Goal: Task Accomplishment & Management: Manage account settings

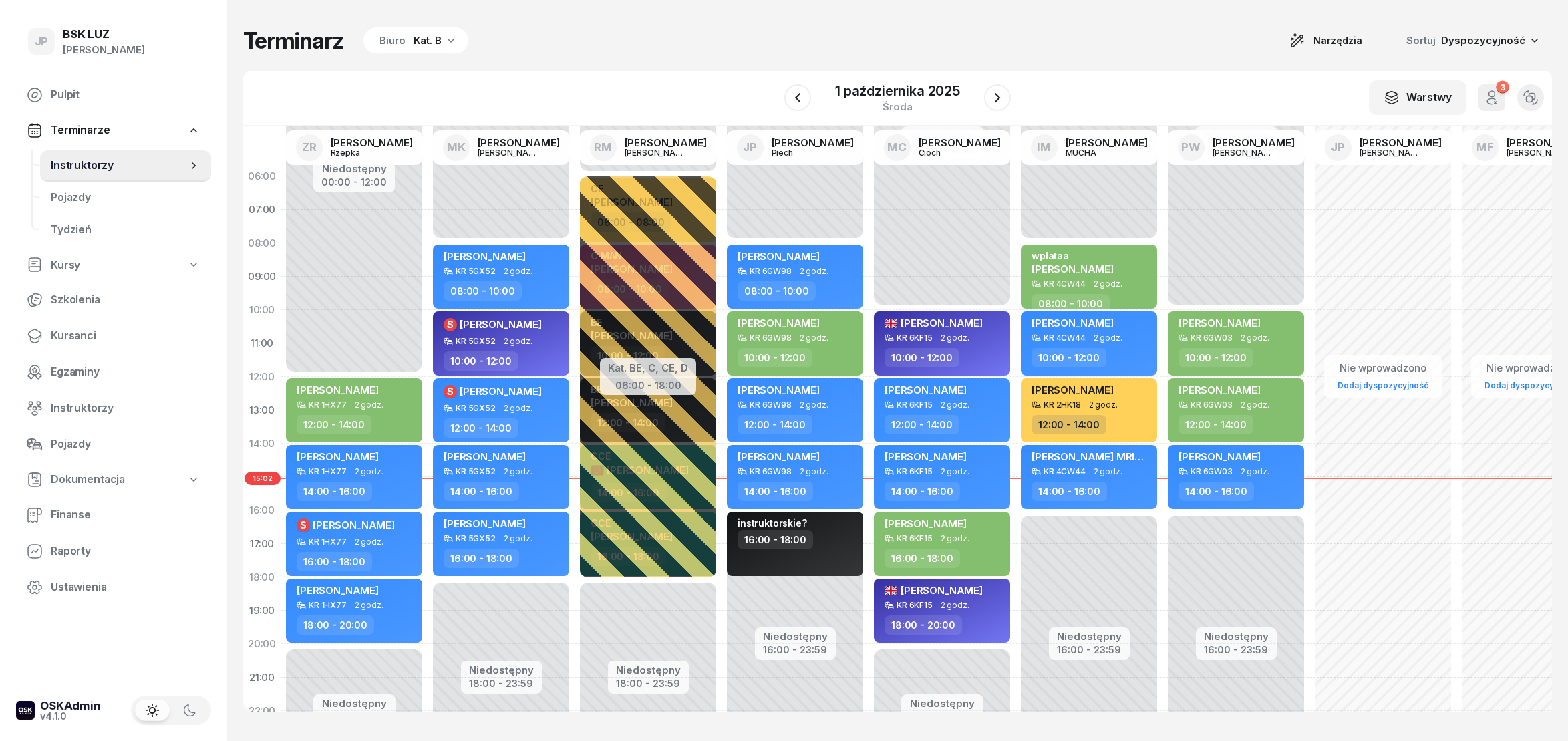
click at [78, 336] on span "Kursanci" at bounding box center [126, 336] width 150 height 17
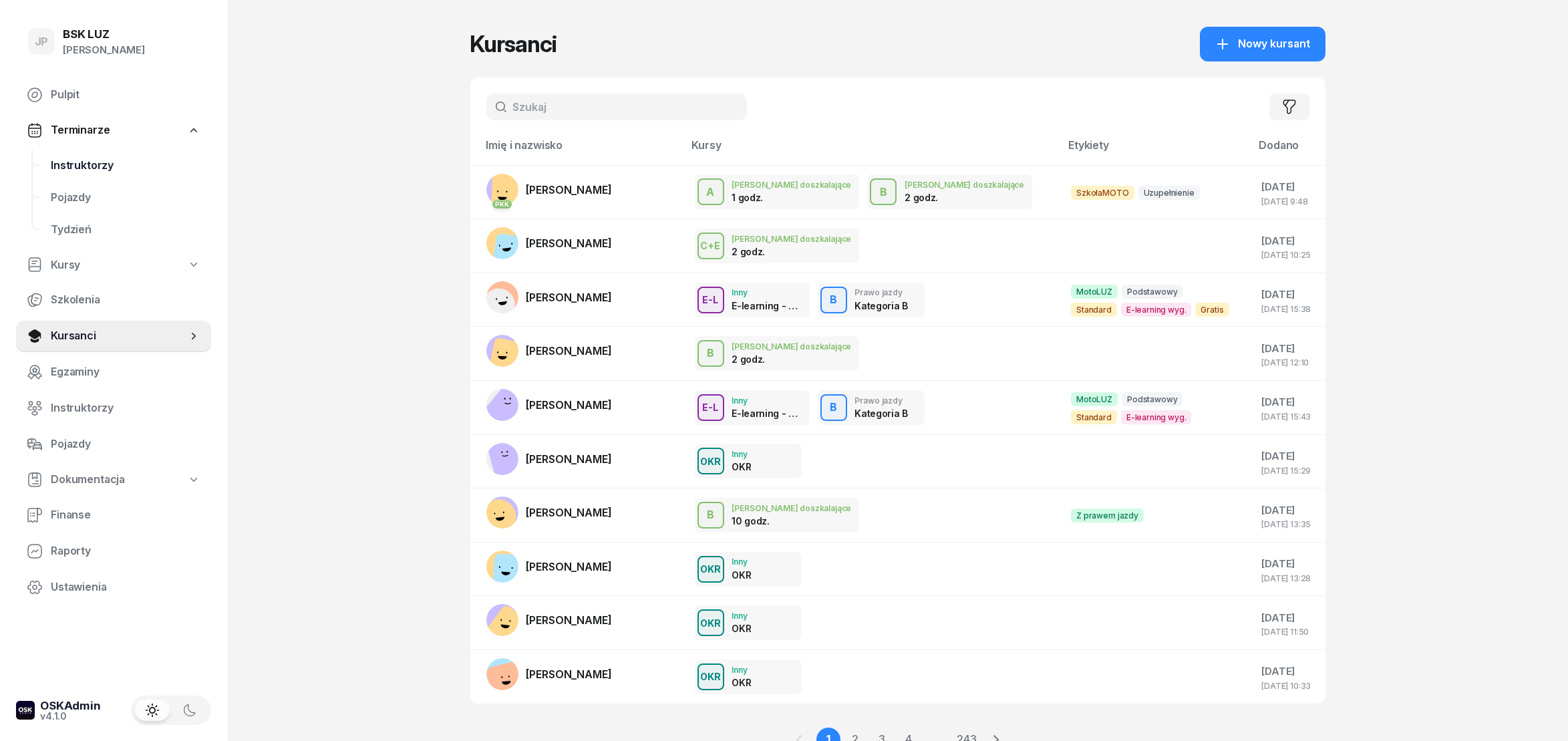
click at [86, 162] on span "Instruktorzy" at bounding box center [126, 166] width 150 height 17
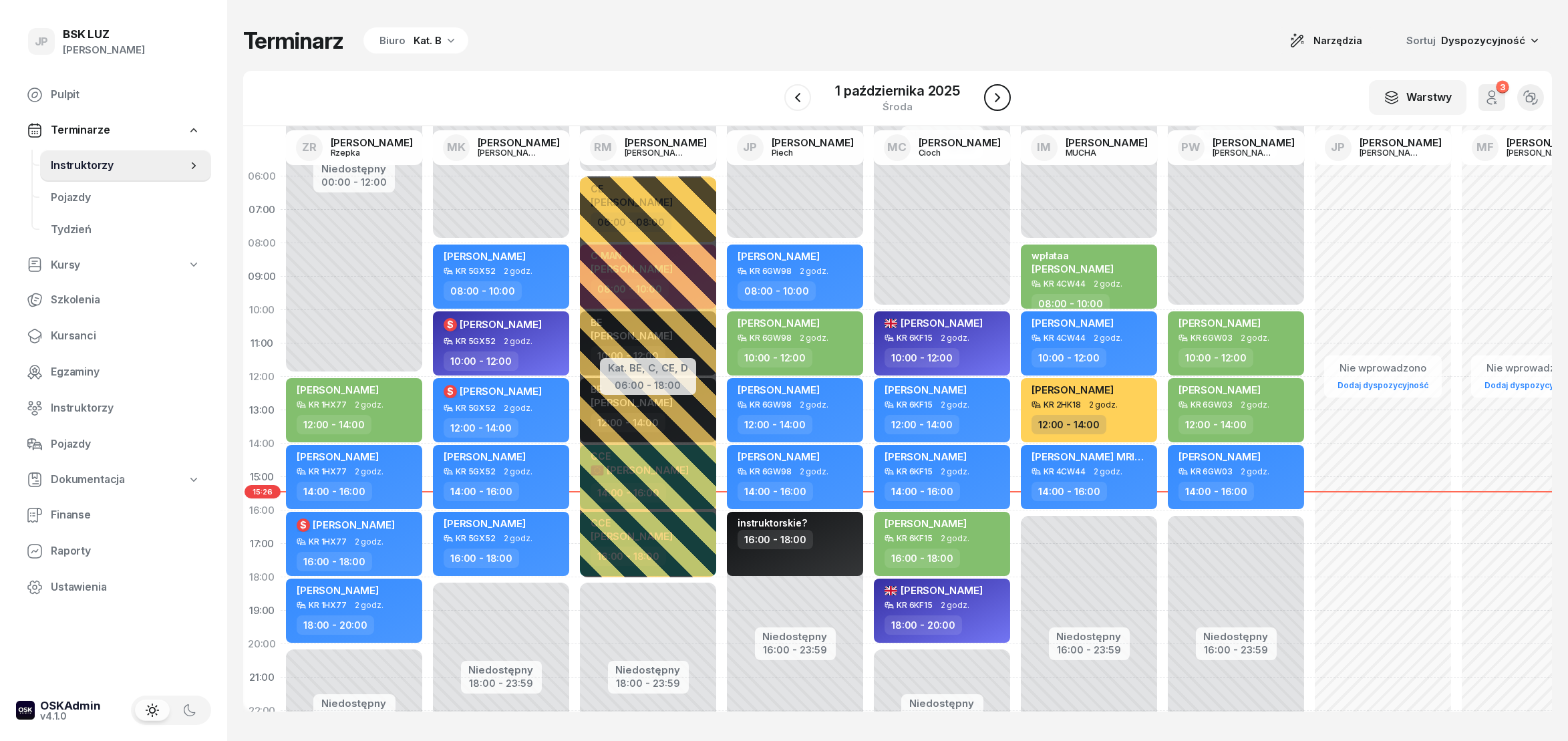
click at [999, 100] on icon "button" at bounding box center [998, 97] width 16 height 16
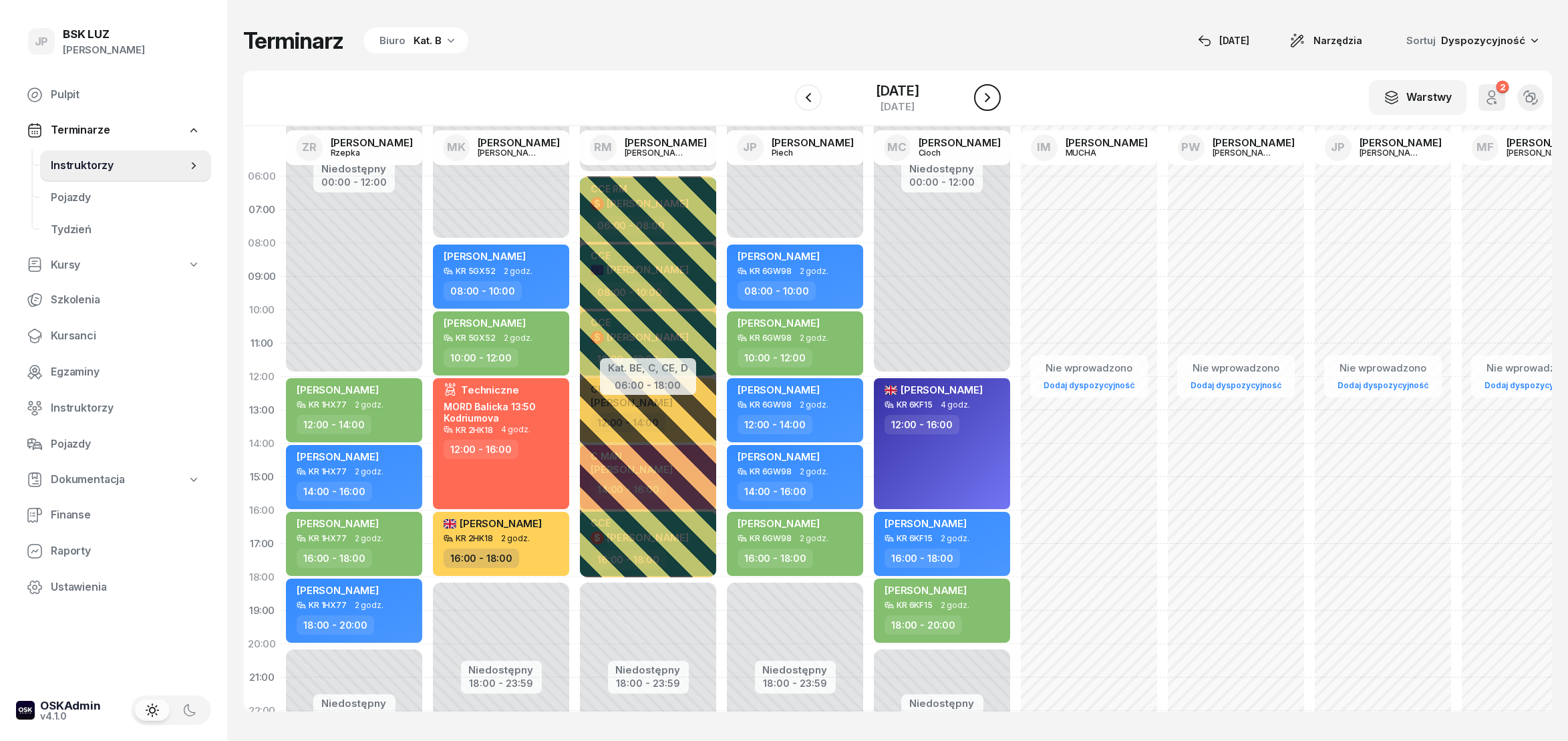
click at [990, 100] on icon "button" at bounding box center [987, 97] width 5 height 9
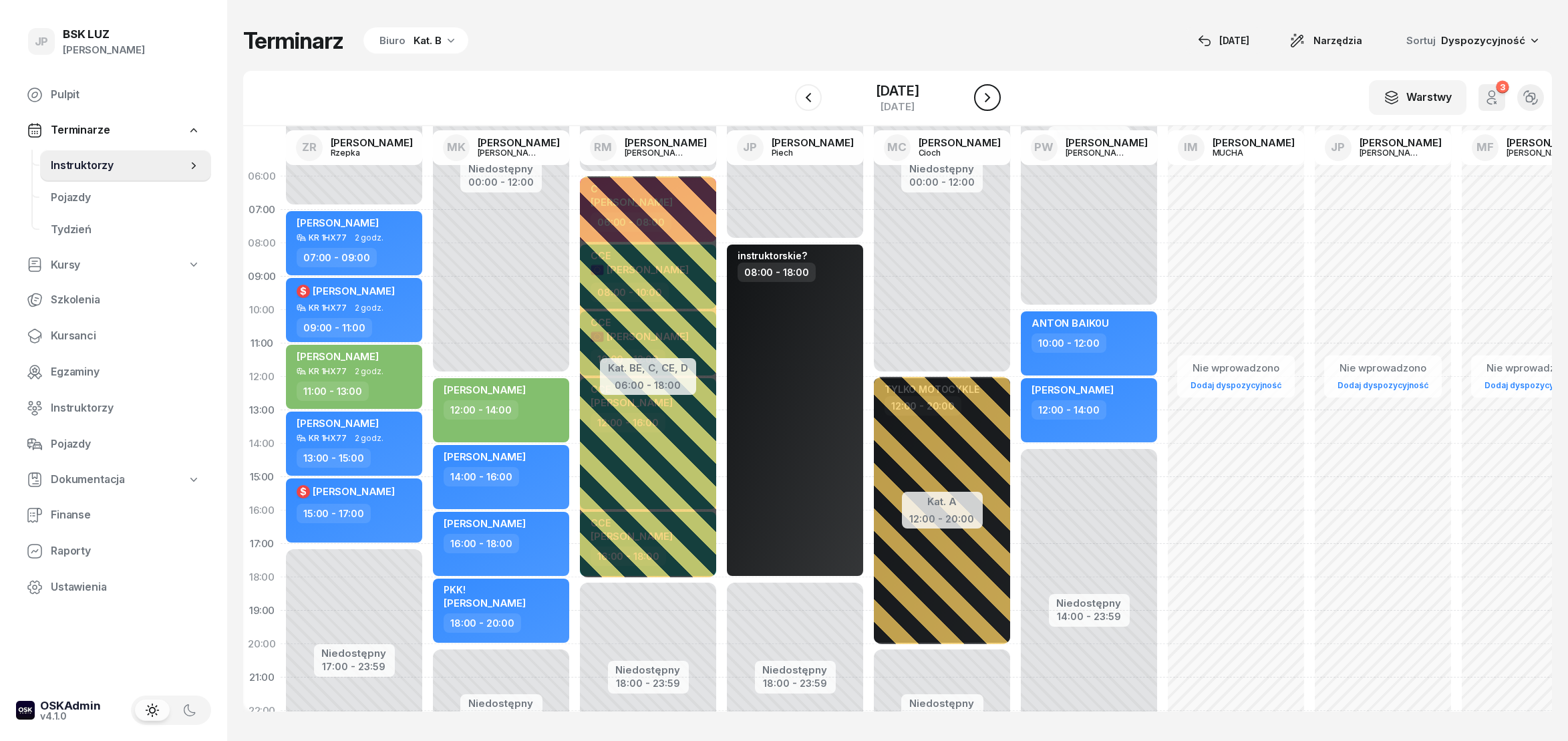
click at [995, 94] on icon "button" at bounding box center [987, 97] width 16 height 16
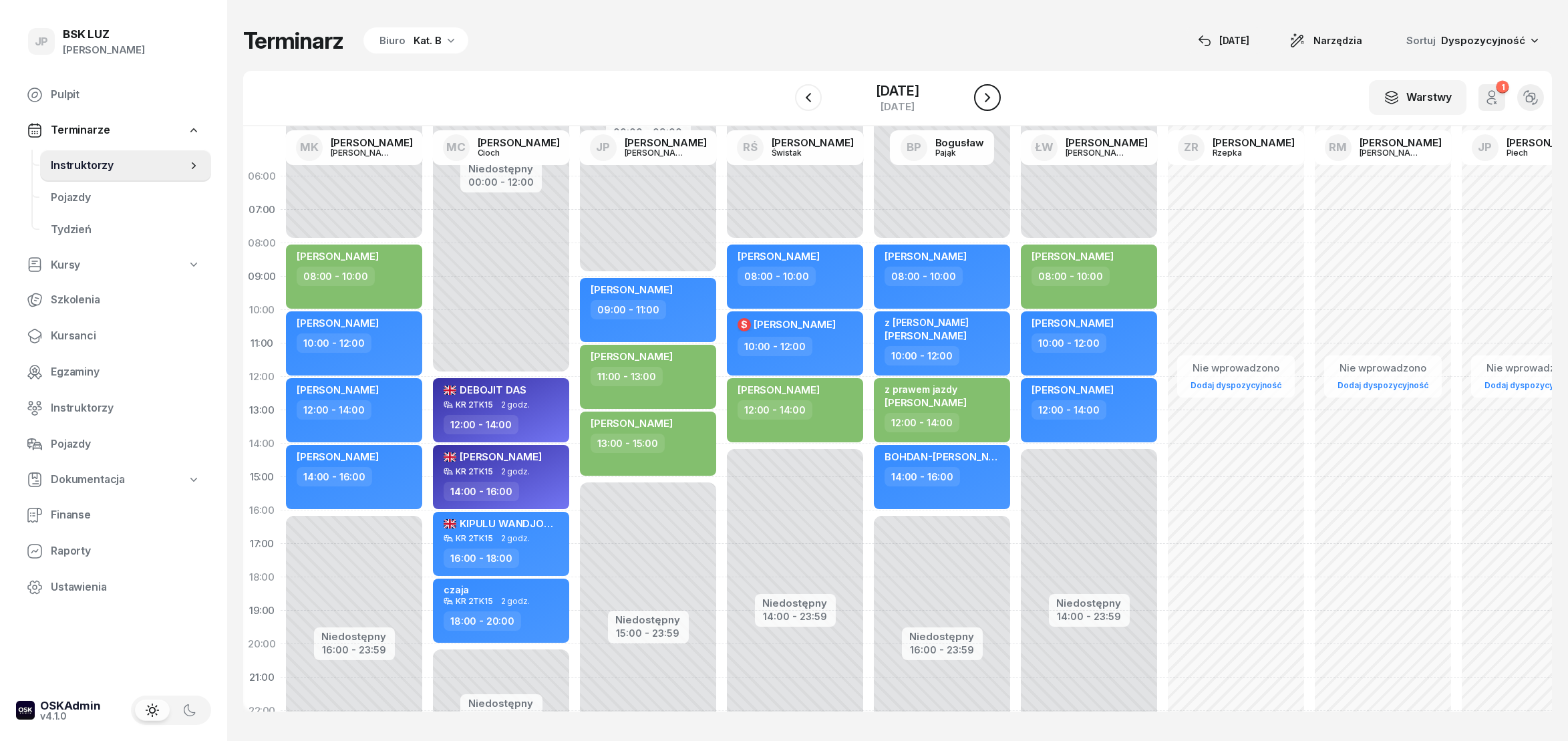
click at [990, 96] on icon "button" at bounding box center [987, 97] width 5 height 9
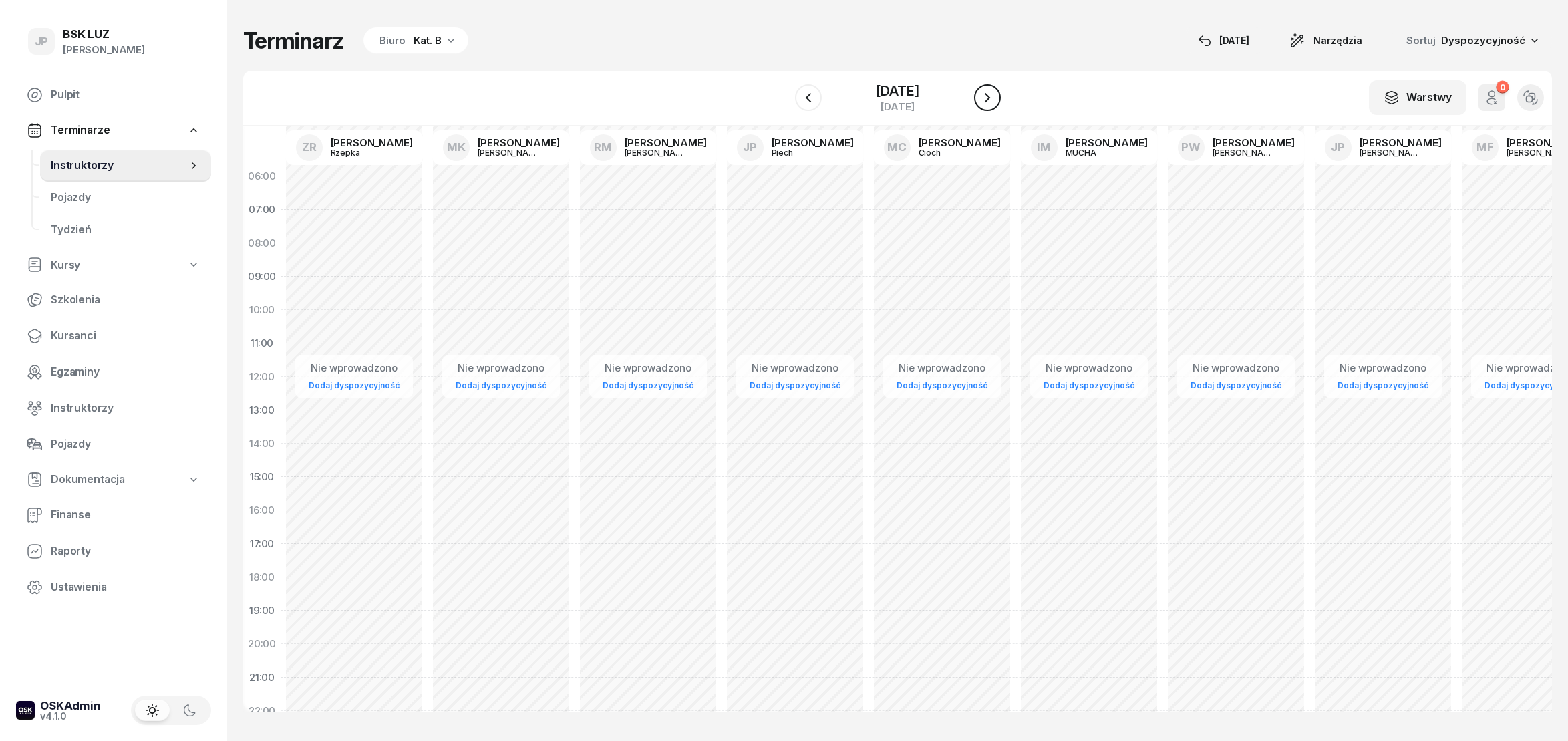
click at [995, 102] on icon "button" at bounding box center [987, 97] width 16 height 16
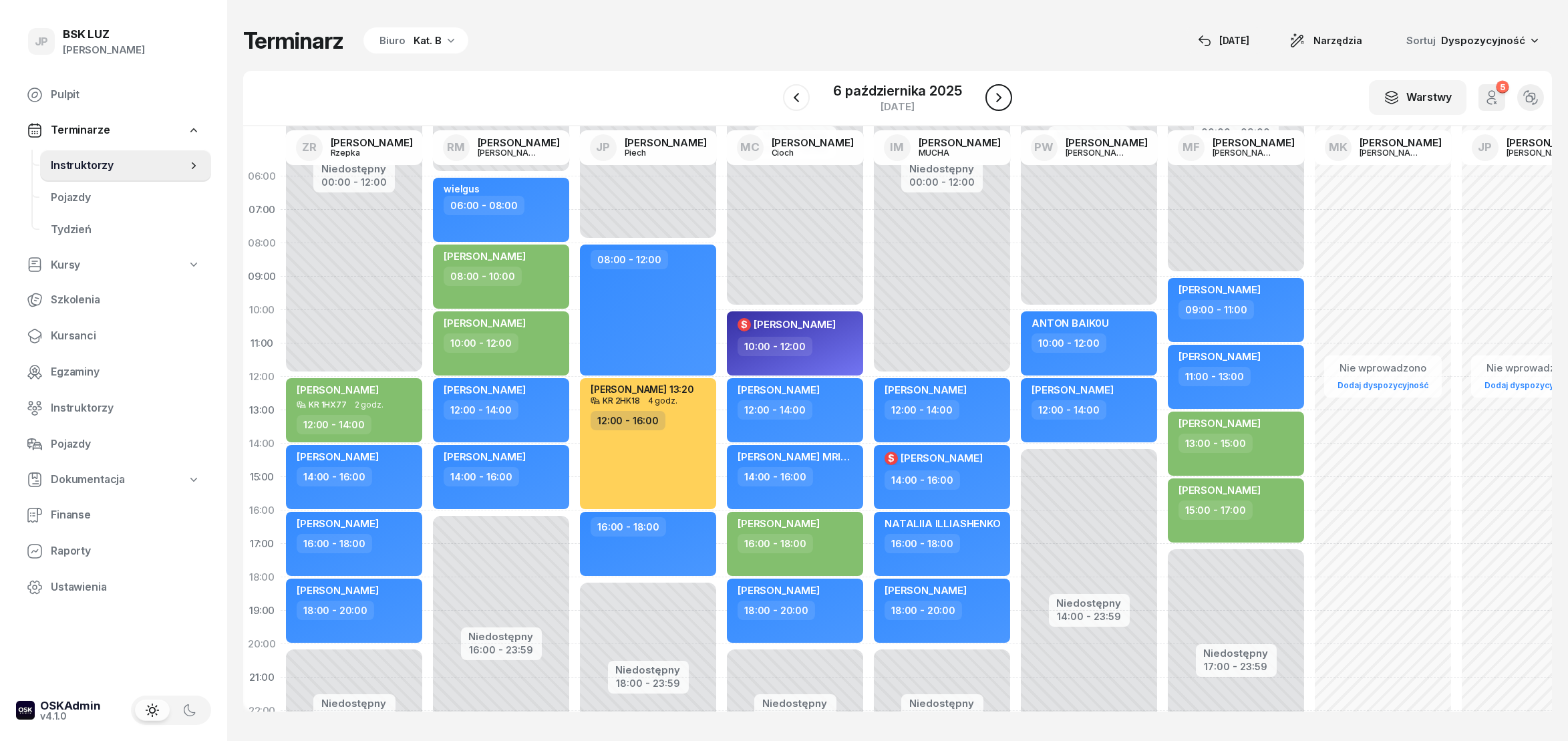
click at [997, 97] on icon "button" at bounding box center [999, 97] width 16 height 16
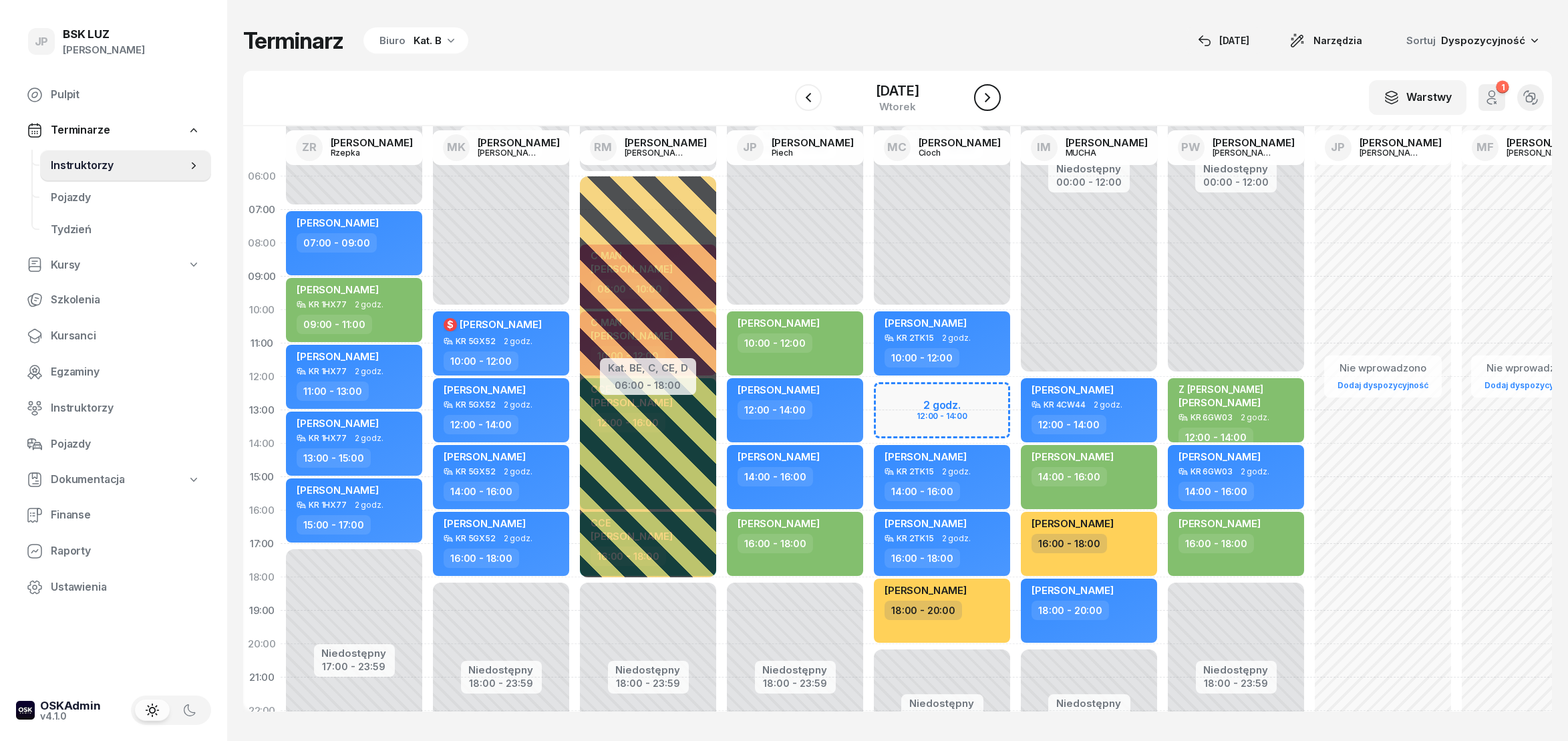
click at [997, 107] on button "button" at bounding box center [987, 97] width 27 height 27
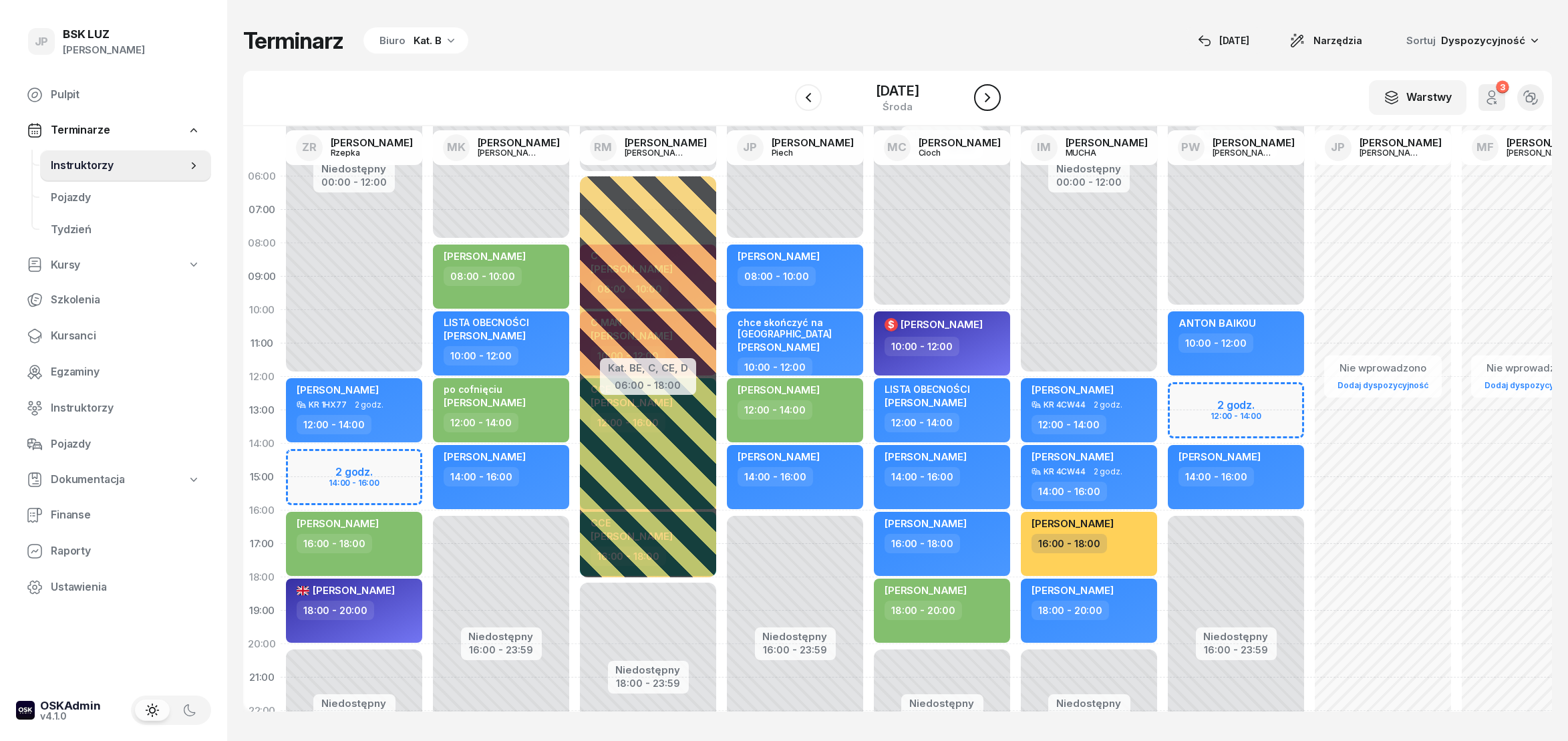
click at [997, 107] on button "button" at bounding box center [987, 97] width 27 height 27
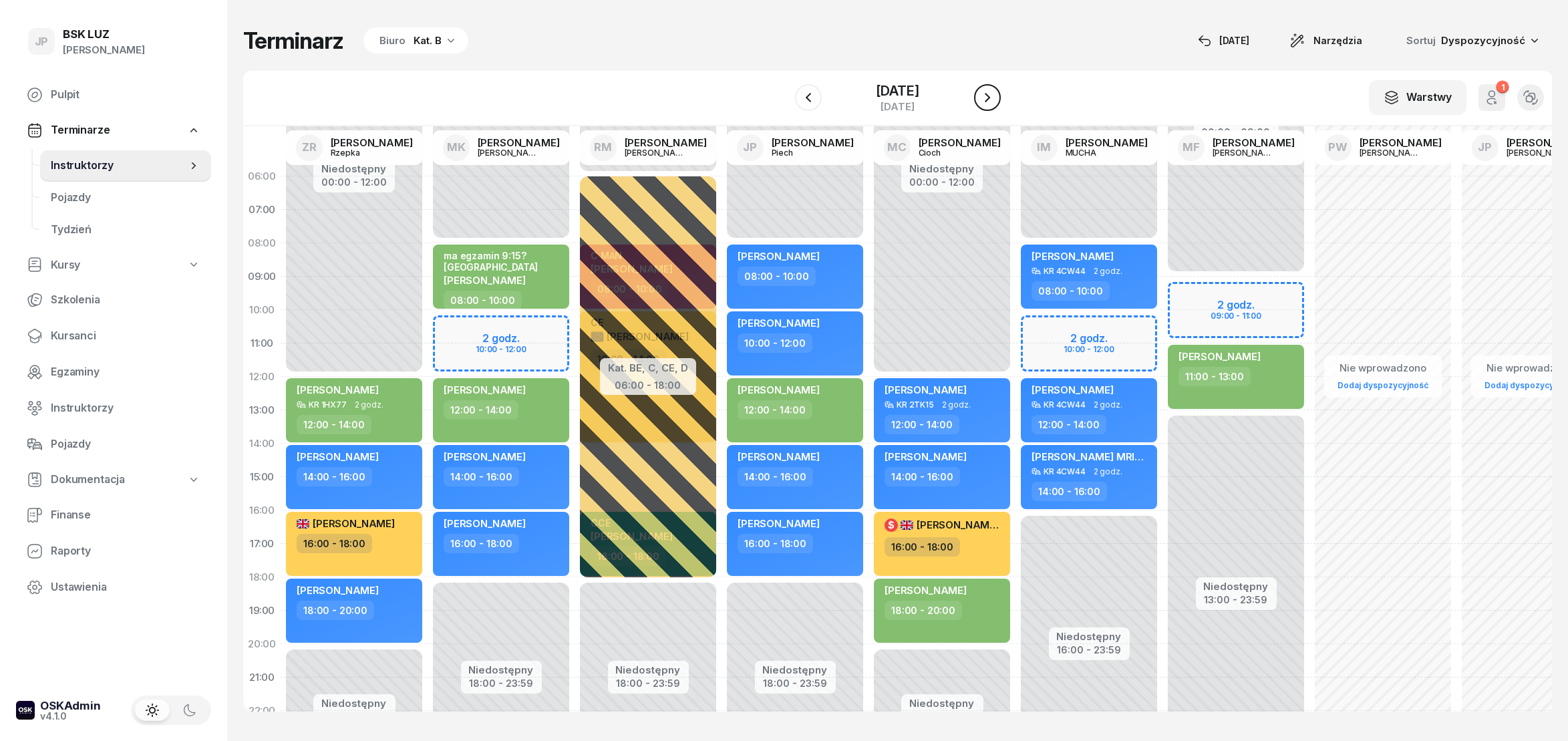
click at [997, 107] on button "button" at bounding box center [987, 97] width 27 height 27
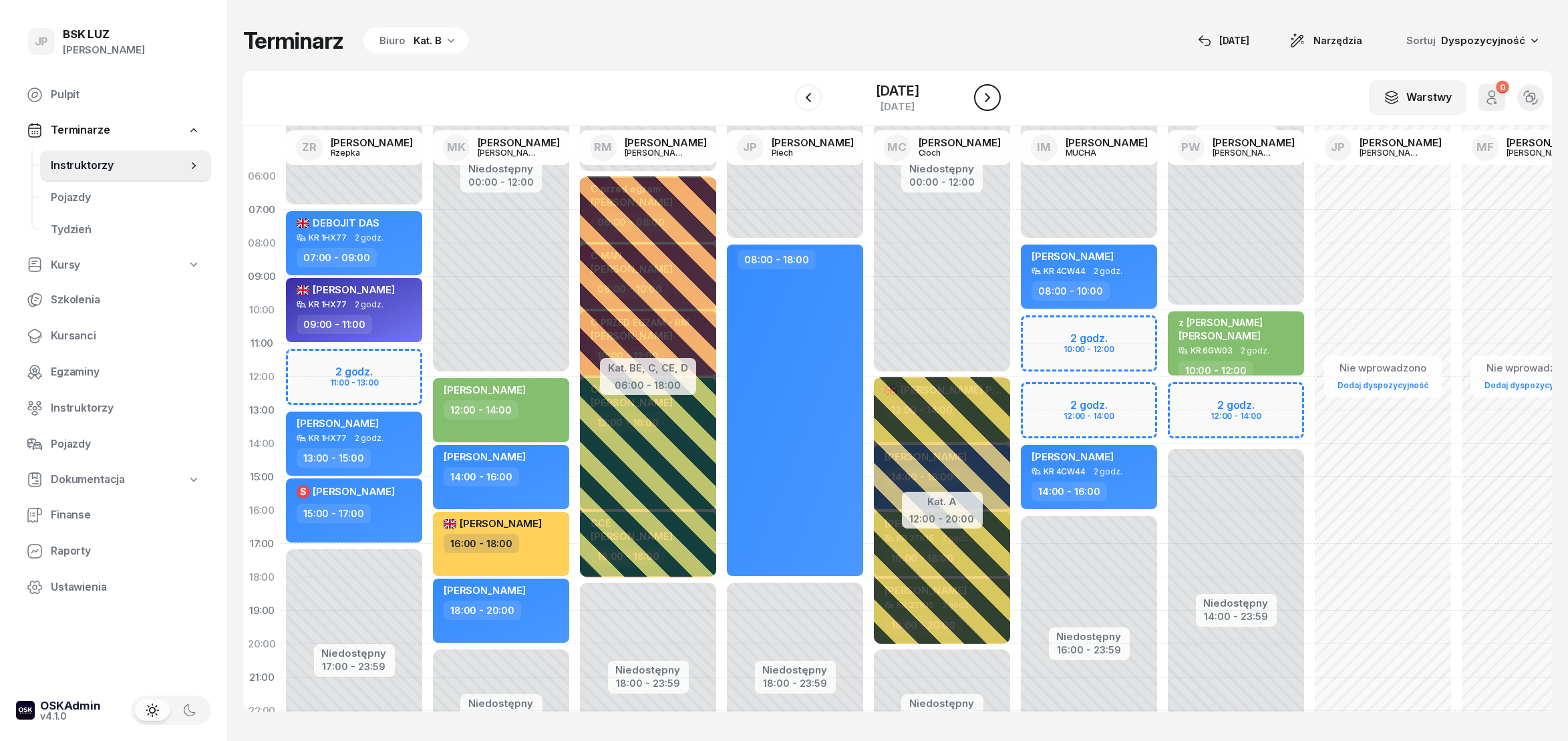
click at [997, 107] on button "button" at bounding box center [987, 97] width 27 height 27
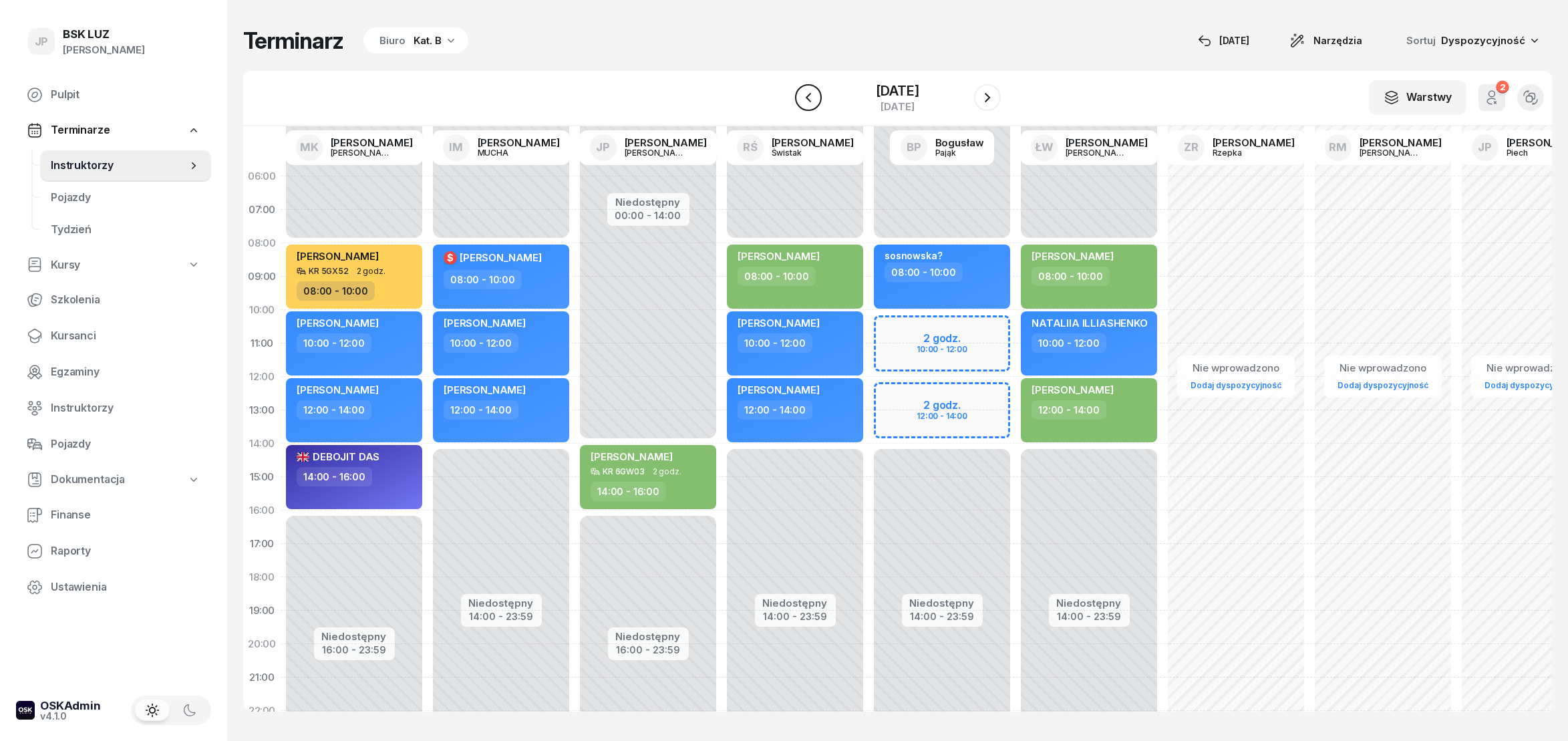
click at [801, 104] on icon "button" at bounding box center [809, 97] width 16 height 16
click at [801, 103] on icon "button" at bounding box center [809, 97] width 16 height 16
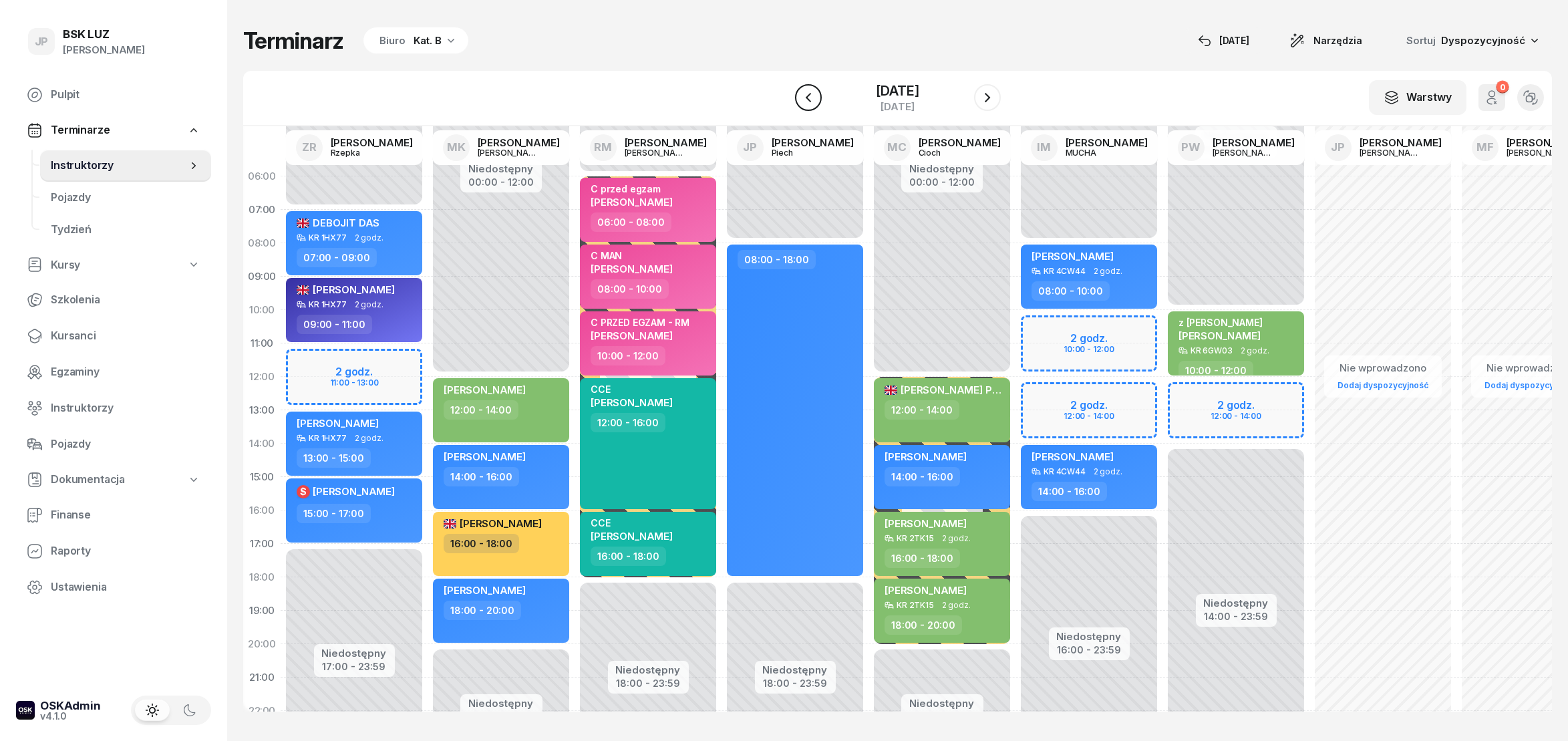
click at [802, 103] on icon "button" at bounding box center [809, 97] width 16 height 16
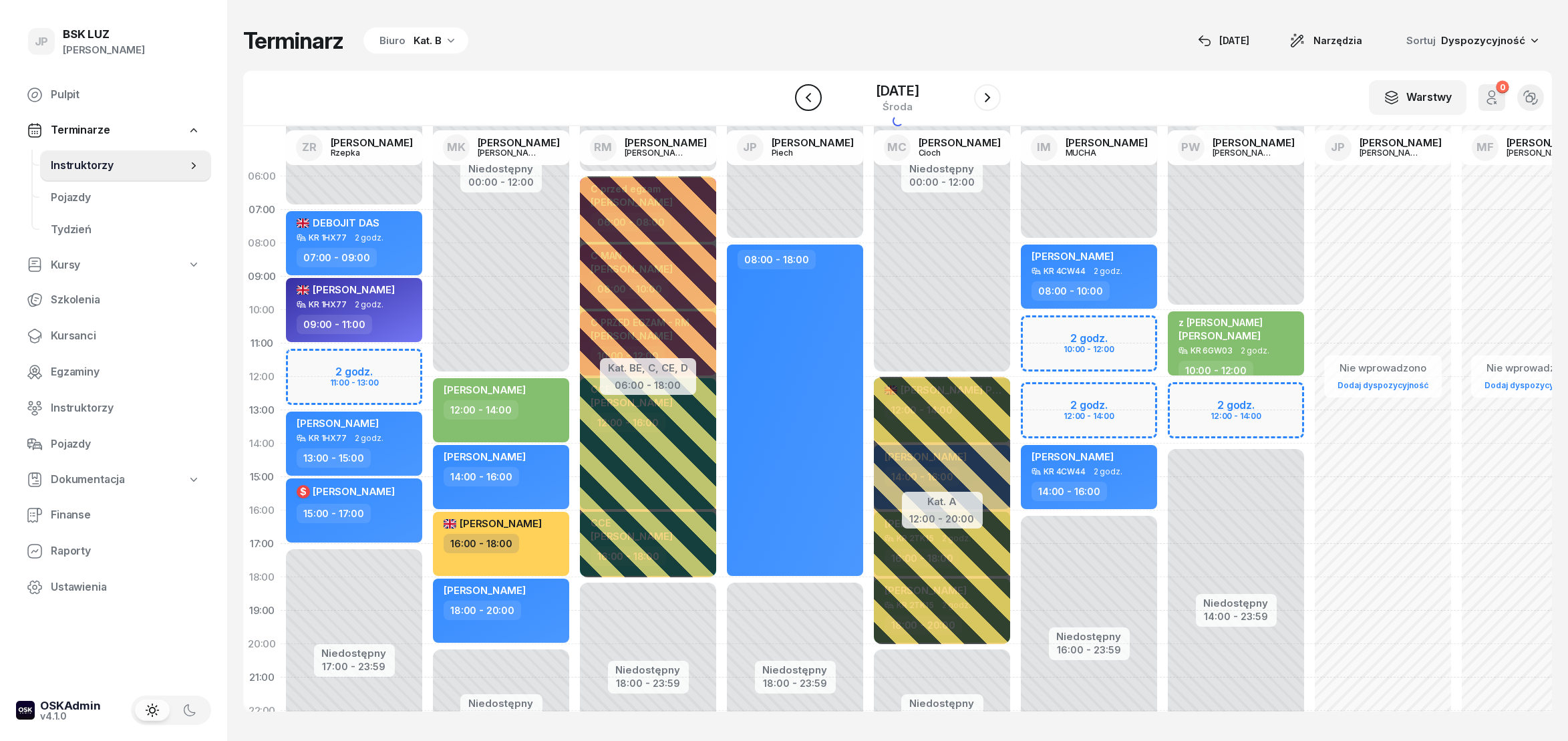
click at [802, 102] on icon "button" at bounding box center [809, 97] width 16 height 16
click at [804, 102] on icon "button" at bounding box center [809, 97] width 16 height 16
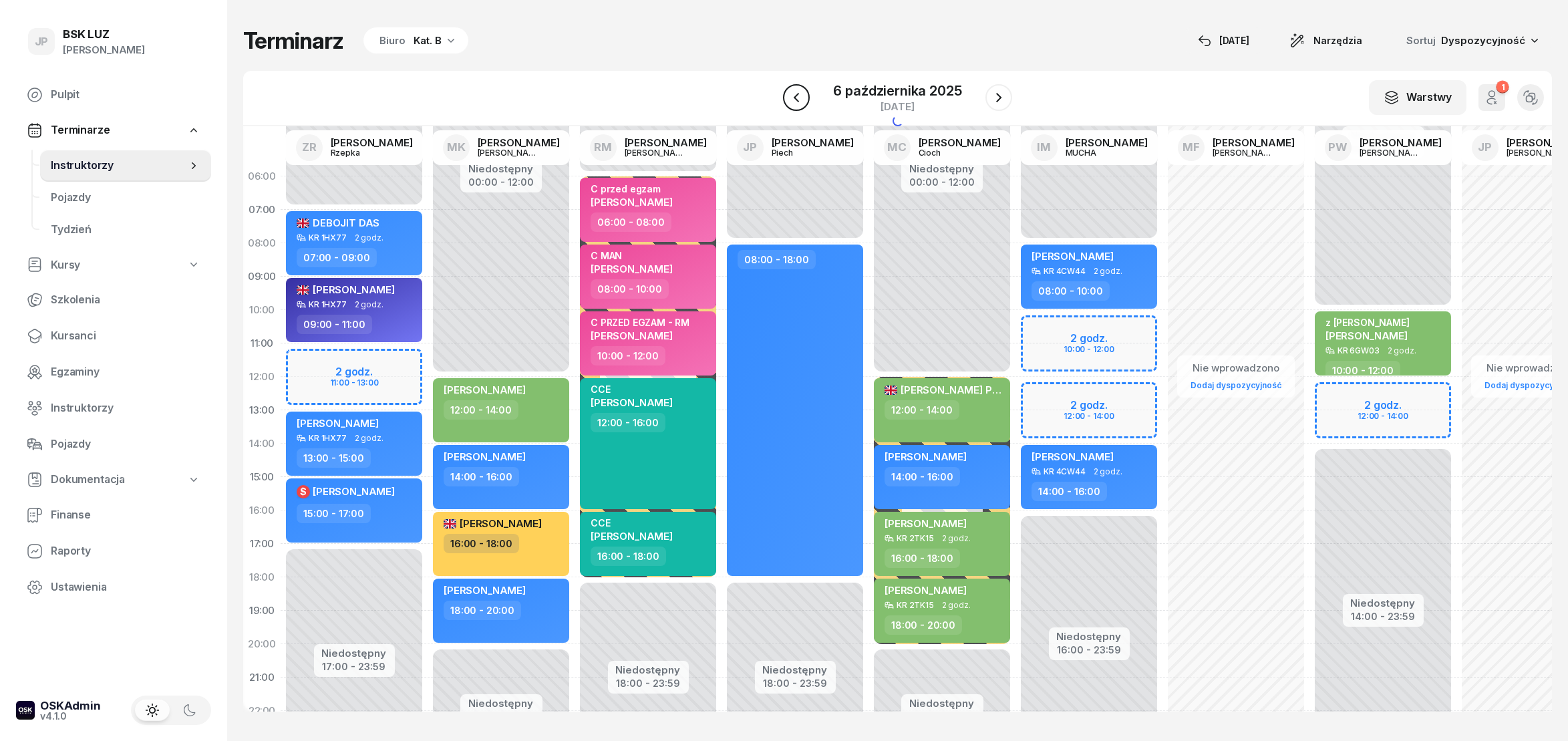
click at [805, 102] on button "button" at bounding box center [796, 97] width 27 height 27
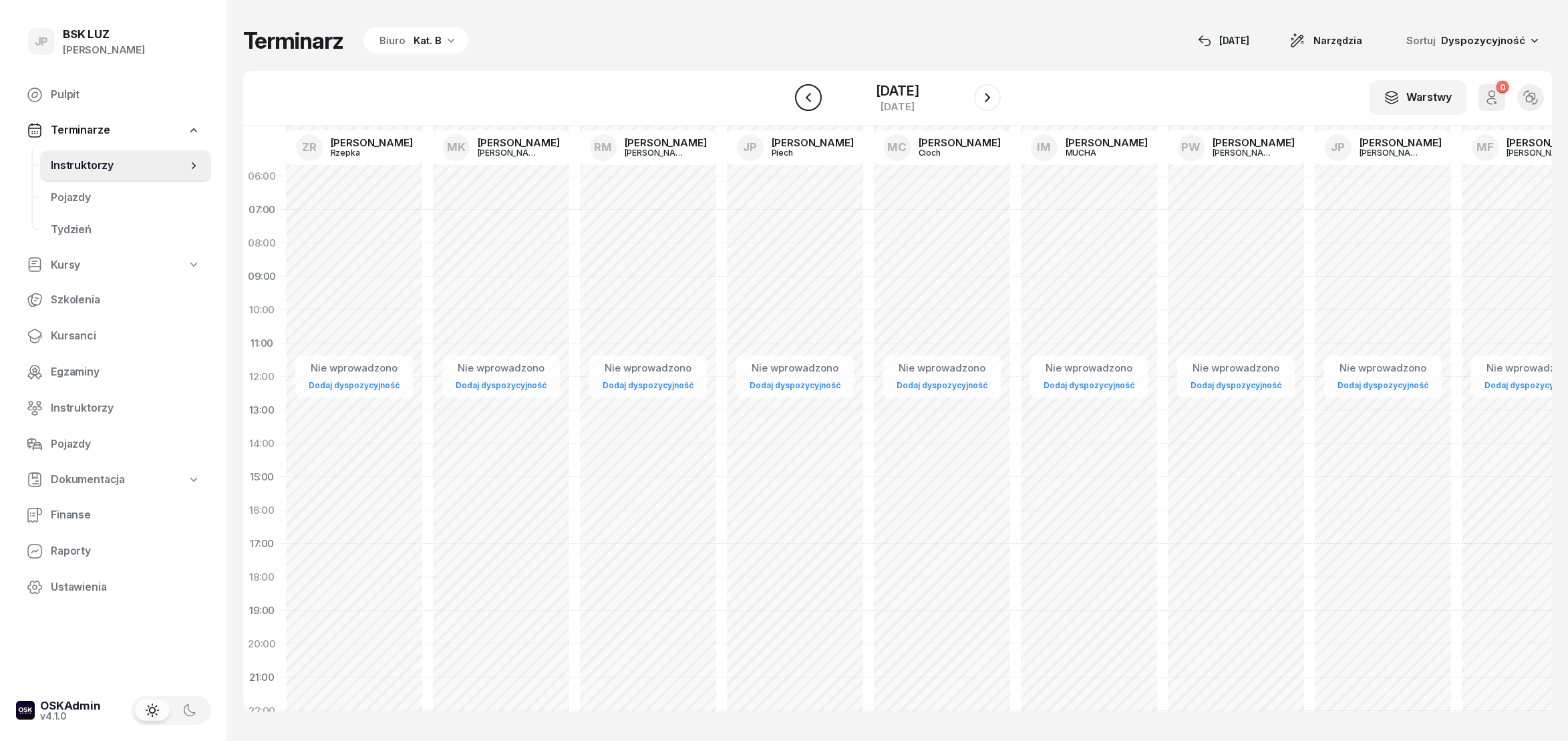
click at [802, 102] on icon "button" at bounding box center [809, 97] width 16 height 16
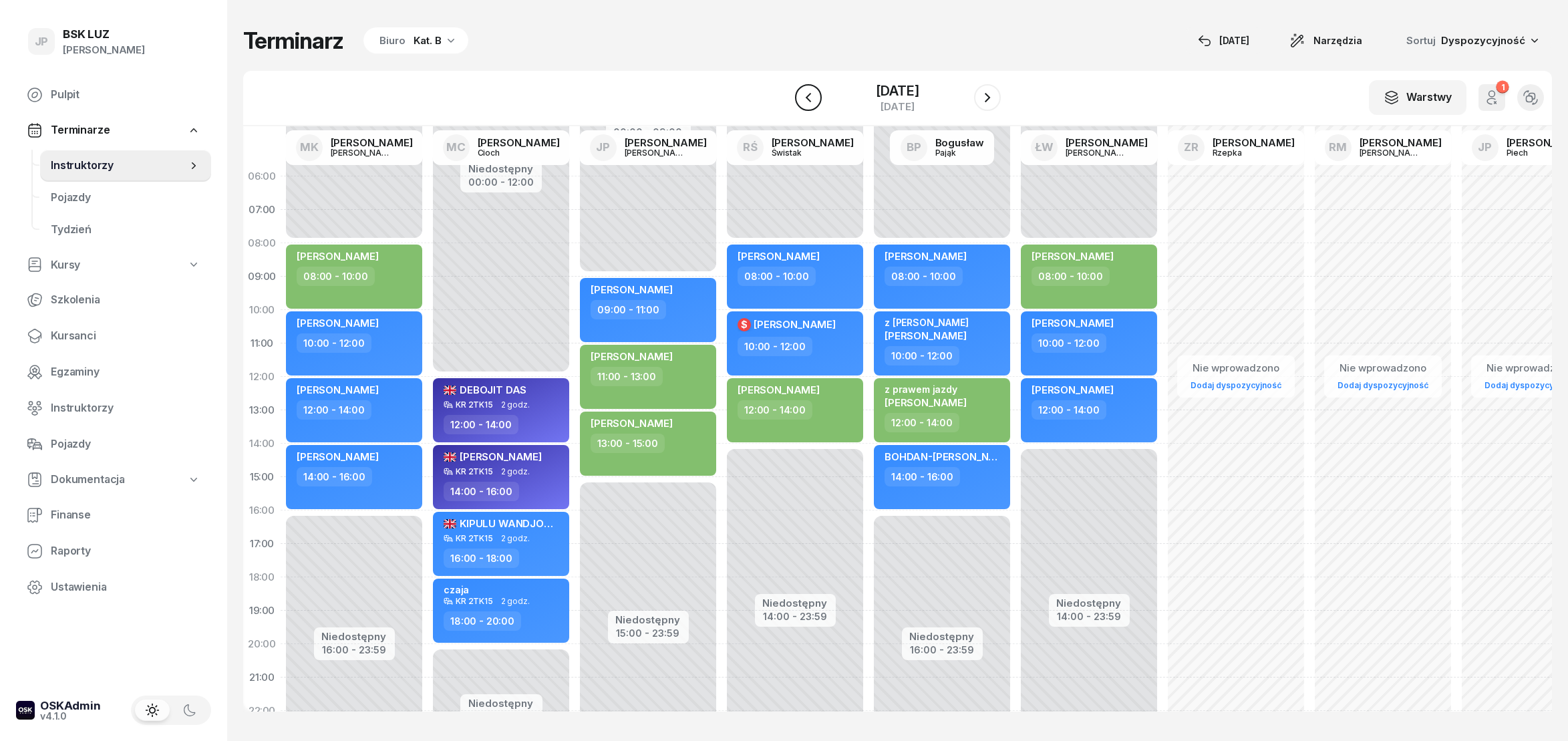
click at [802, 102] on icon "button" at bounding box center [809, 97] width 16 height 16
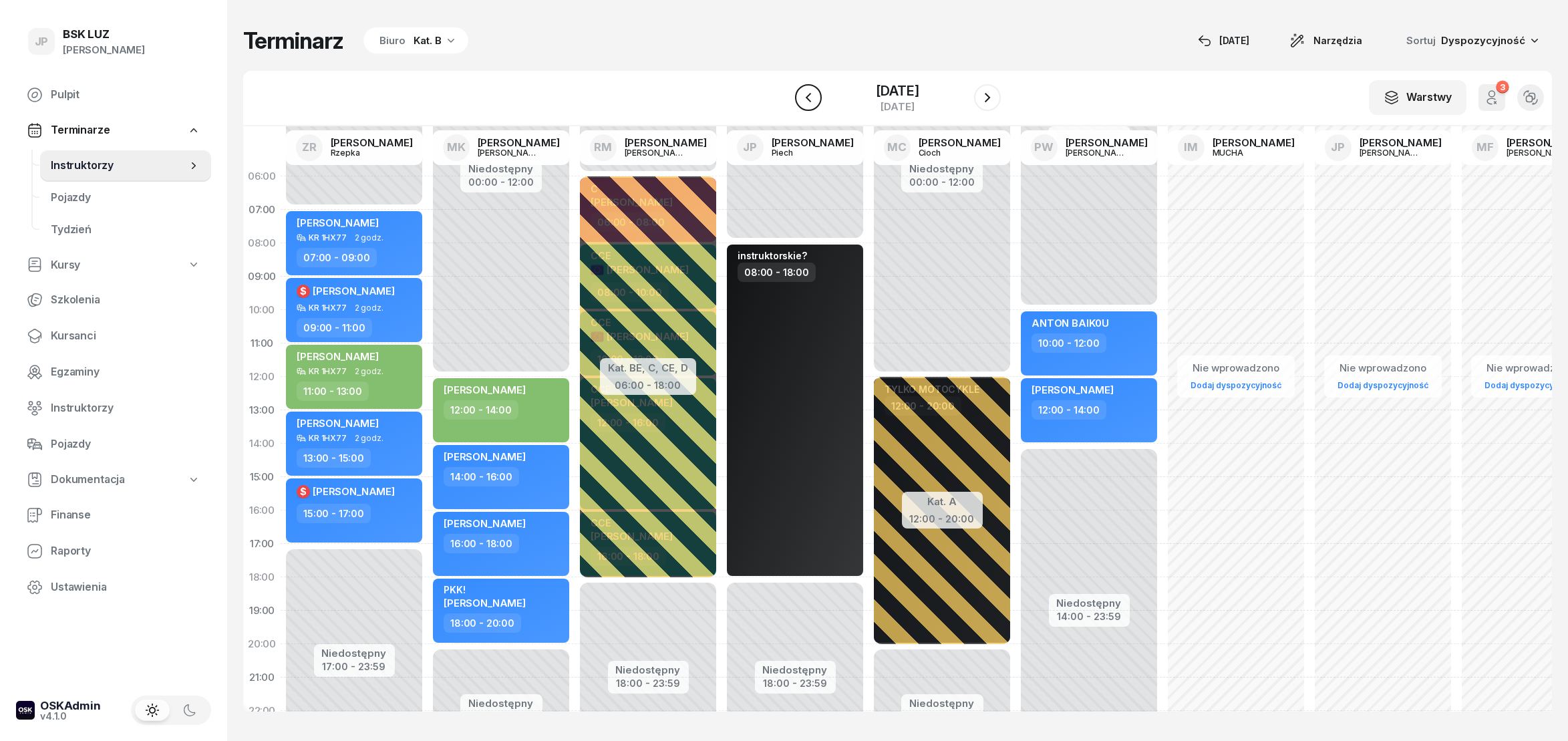
click at [802, 102] on icon "button" at bounding box center [809, 97] width 16 height 16
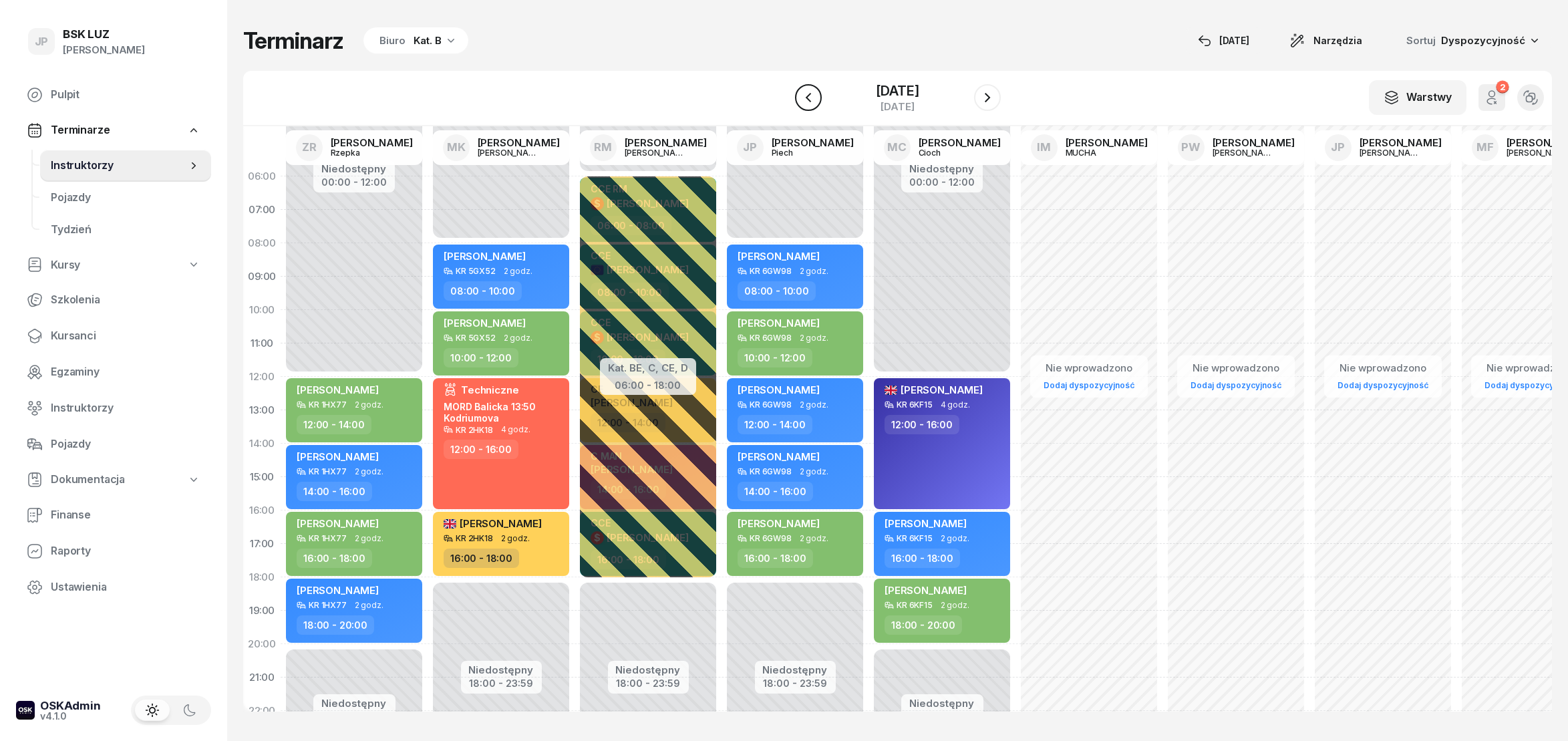
click at [802, 103] on icon "button" at bounding box center [809, 97] width 16 height 16
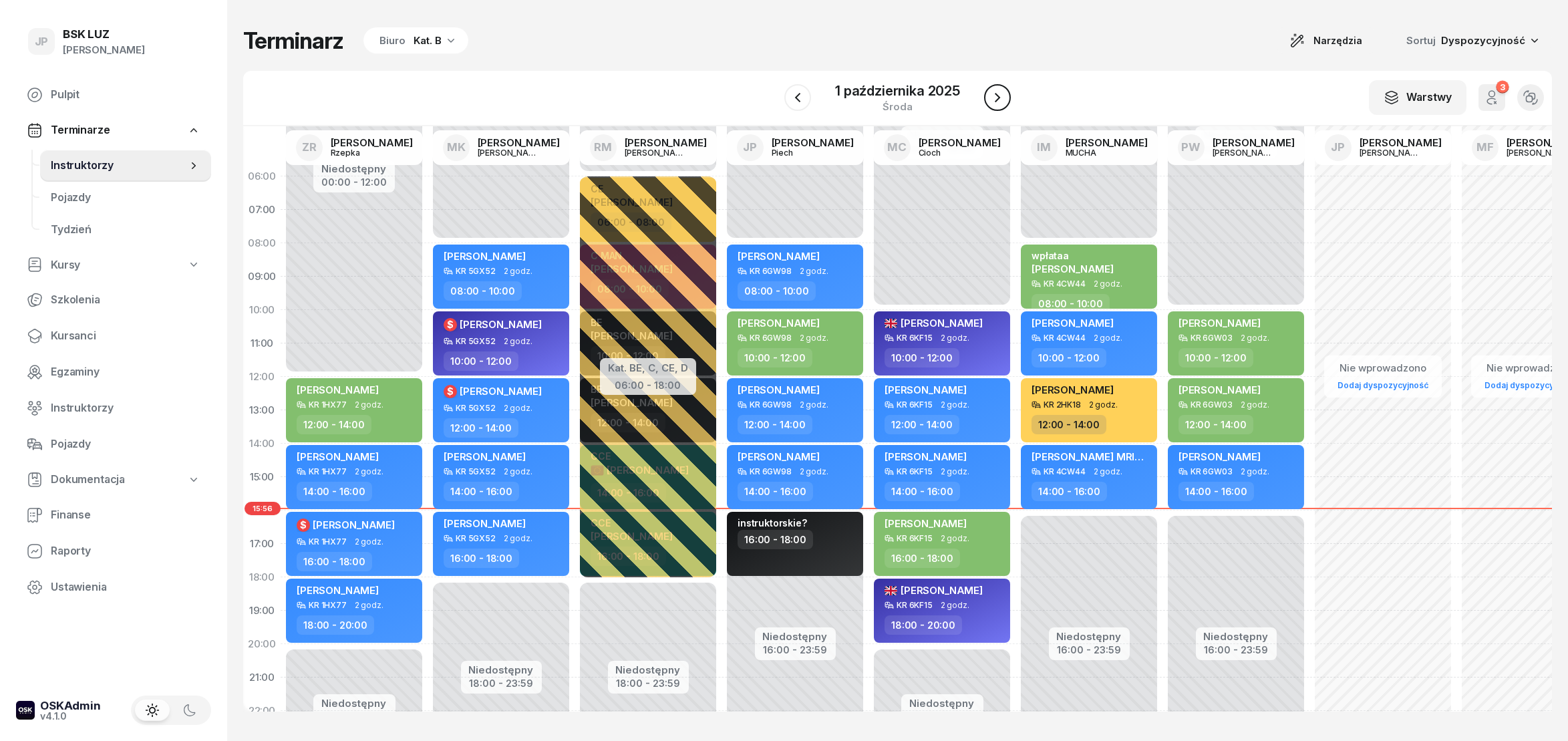
click at [1001, 103] on icon "button" at bounding box center [998, 97] width 16 height 16
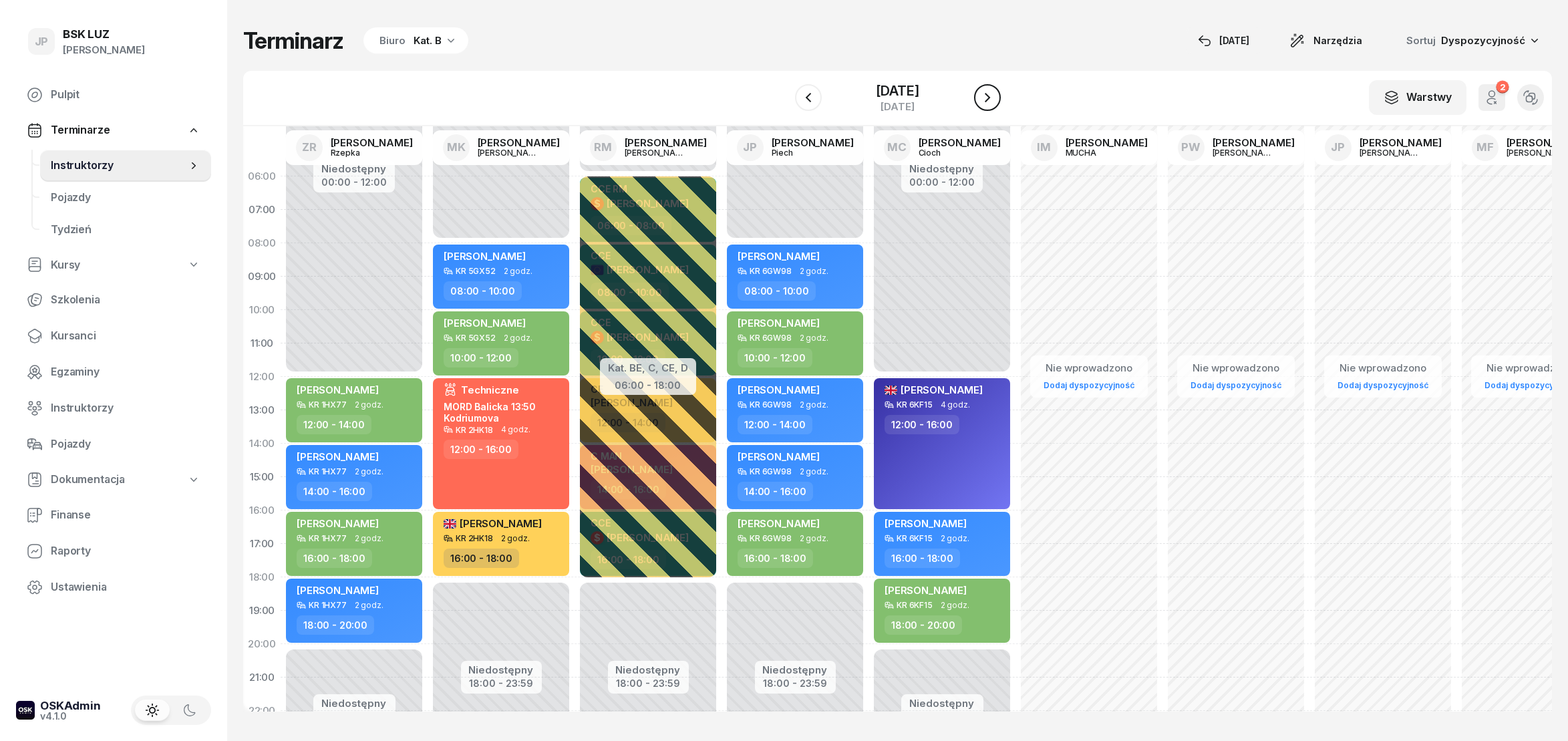
click at [993, 104] on icon "button" at bounding box center [987, 97] width 16 height 16
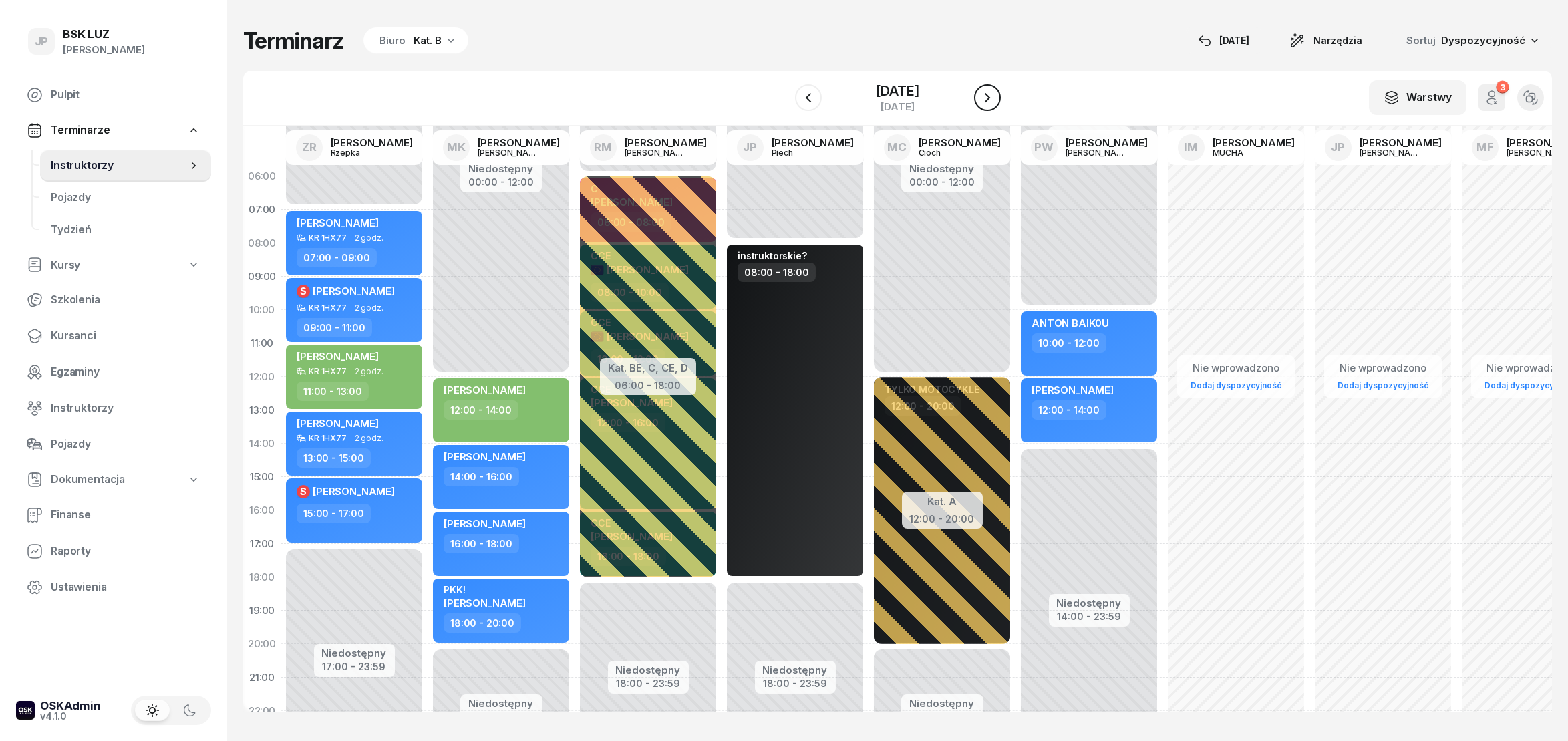
click at [993, 104] on icon "button" at bounding box center [987, 97] width 16 height 16
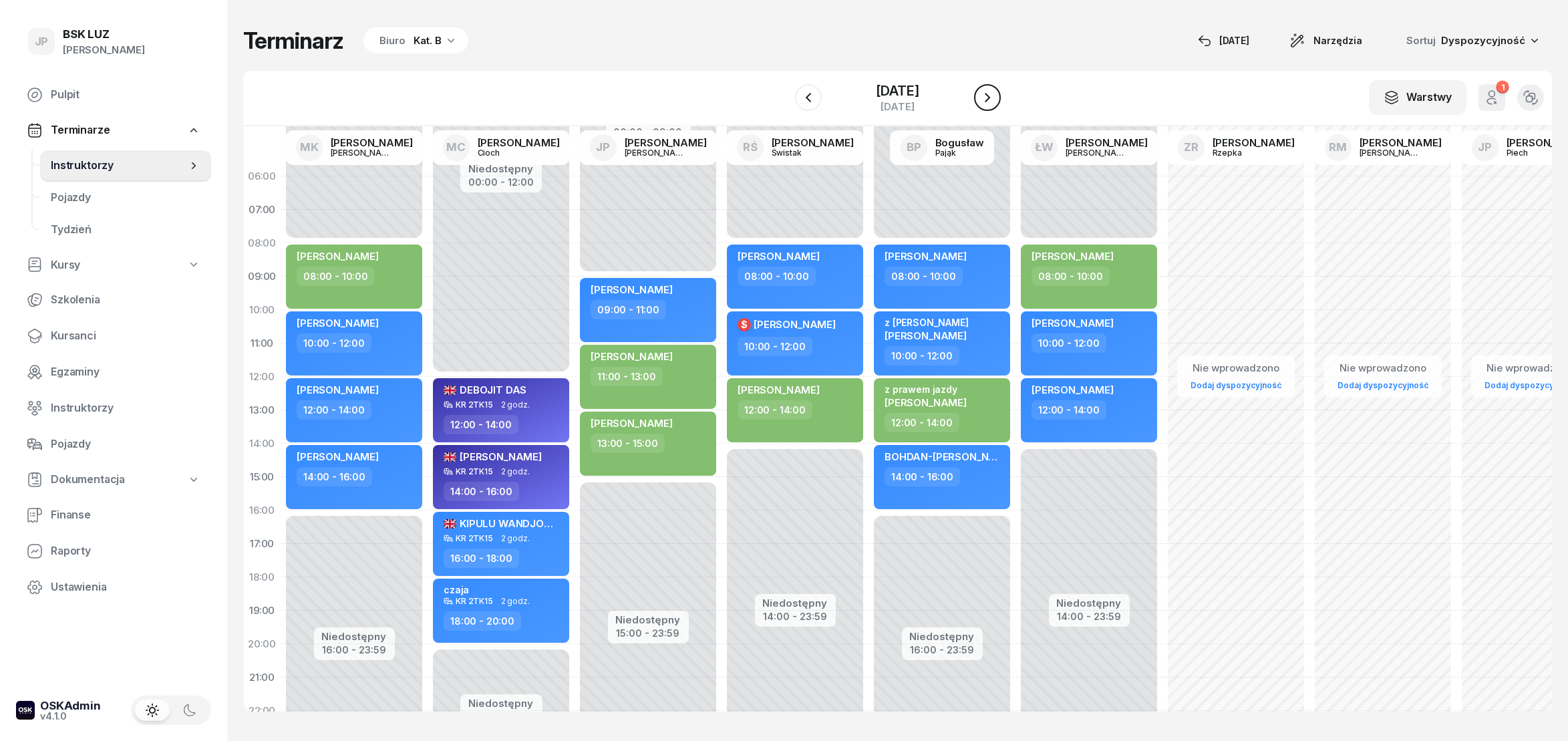
click at [993, 105] on icon "button" at bounding box center [987, 97] width 16 height 16
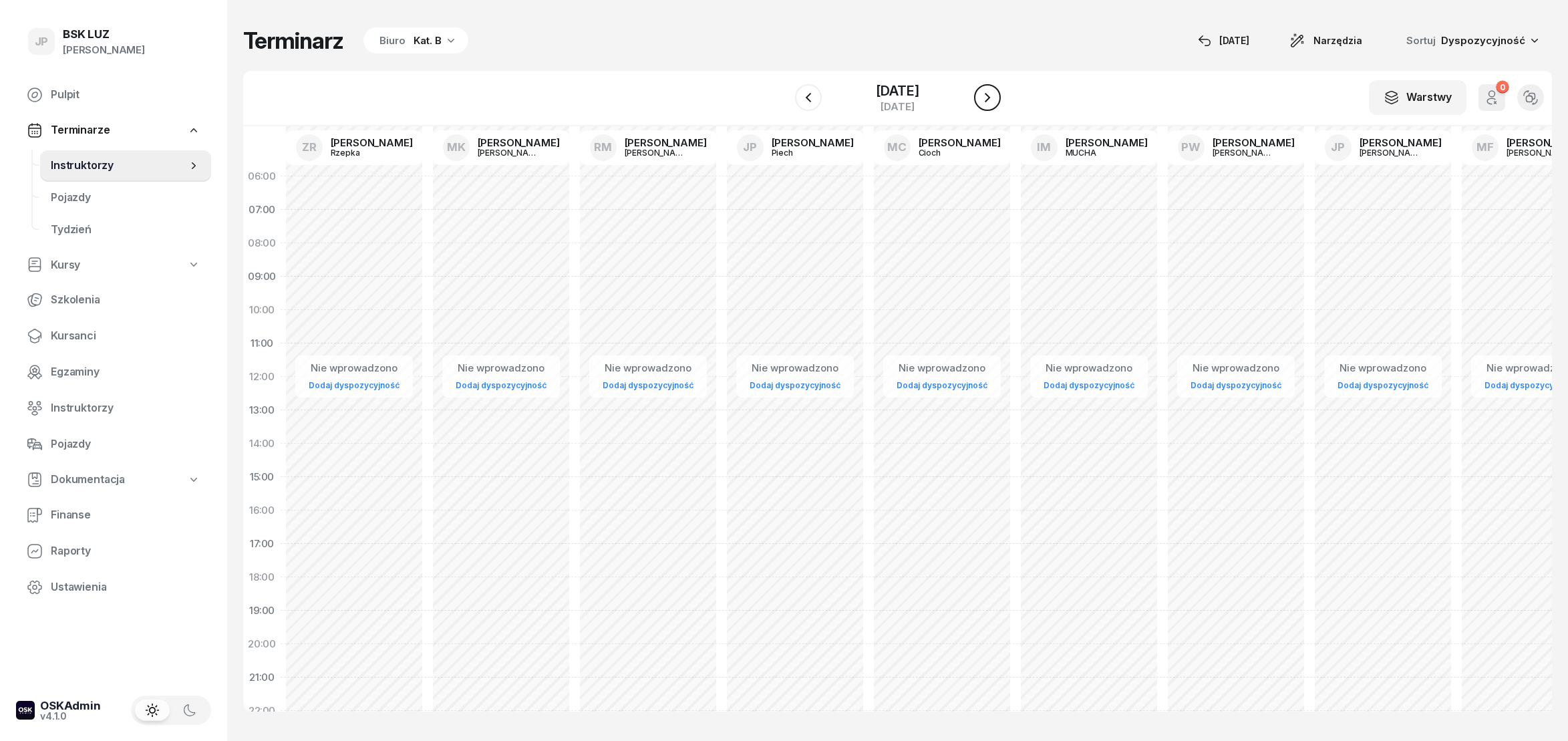
click at [993, 105] on icon "button" at bounding box center [987, 97] width 16 height 16
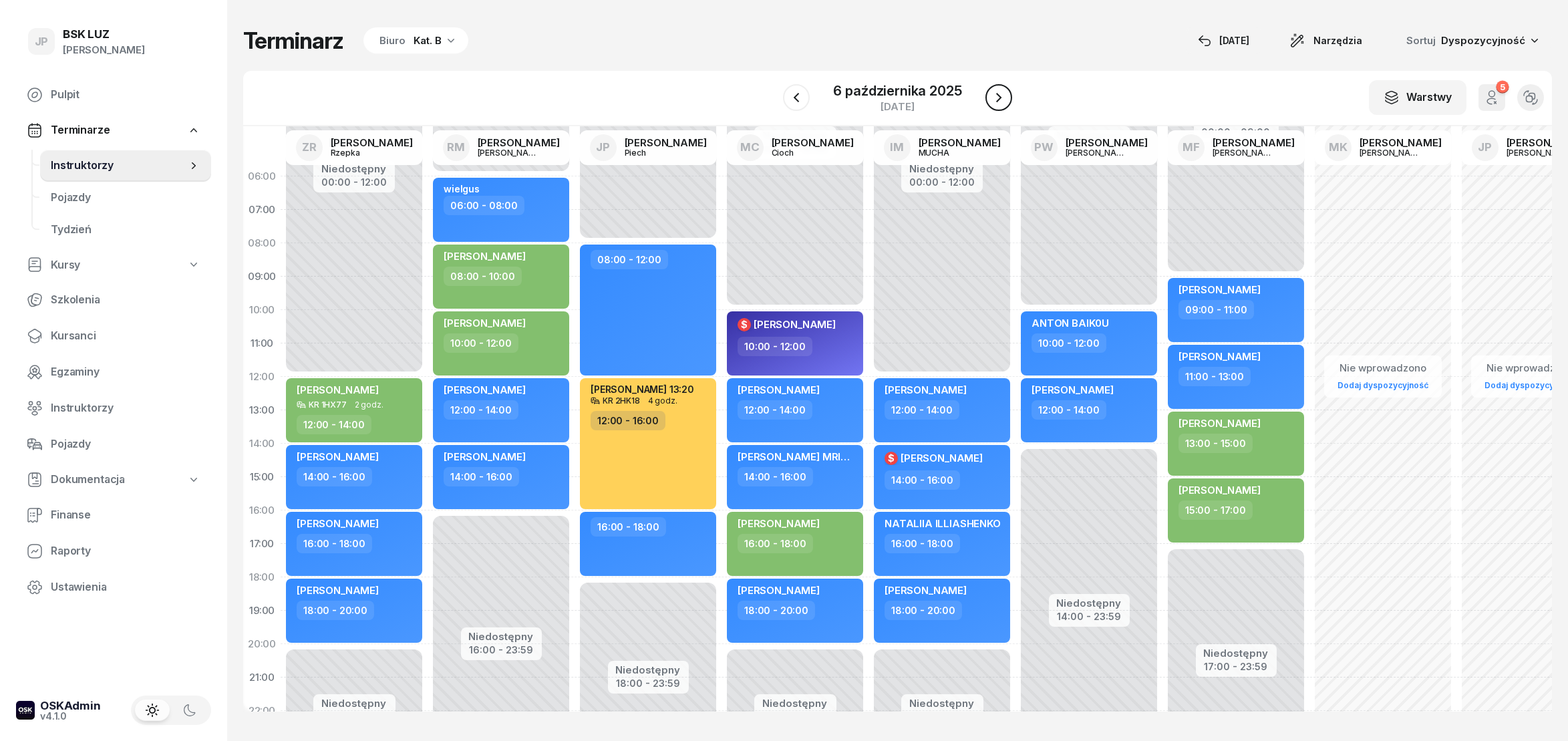
click at [993, 105] on icon "button" at bounding box center [999, 97] width 16 height 16
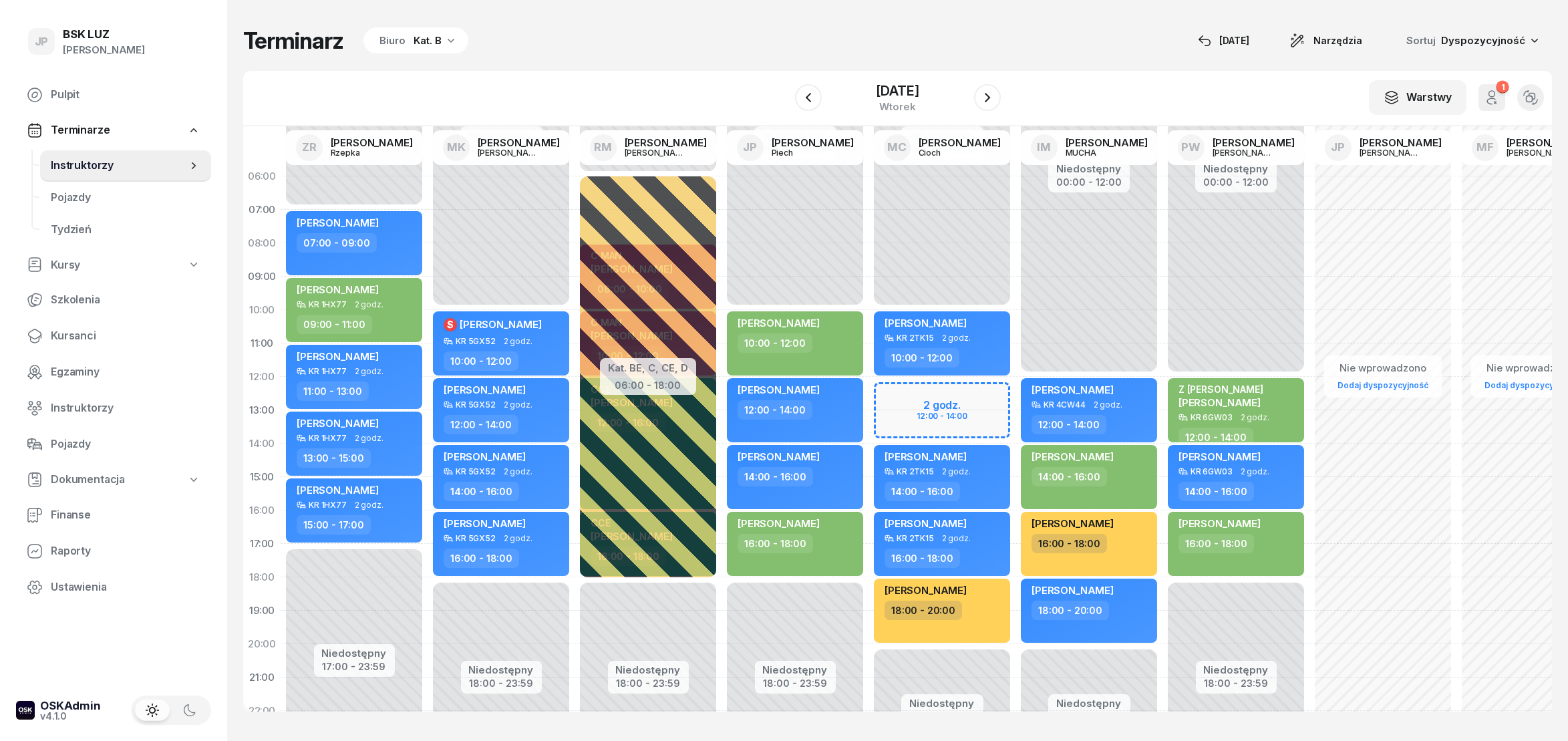
click at [912, 406] on div "Niedostępny 00:00 - 10:00 Niedostępny 20:00 - 23:59 2 godz. 12:00 - 14:00 [PERS…" at bounding box center [942, 477] width 147 height 635
select select "12"
select select "14"
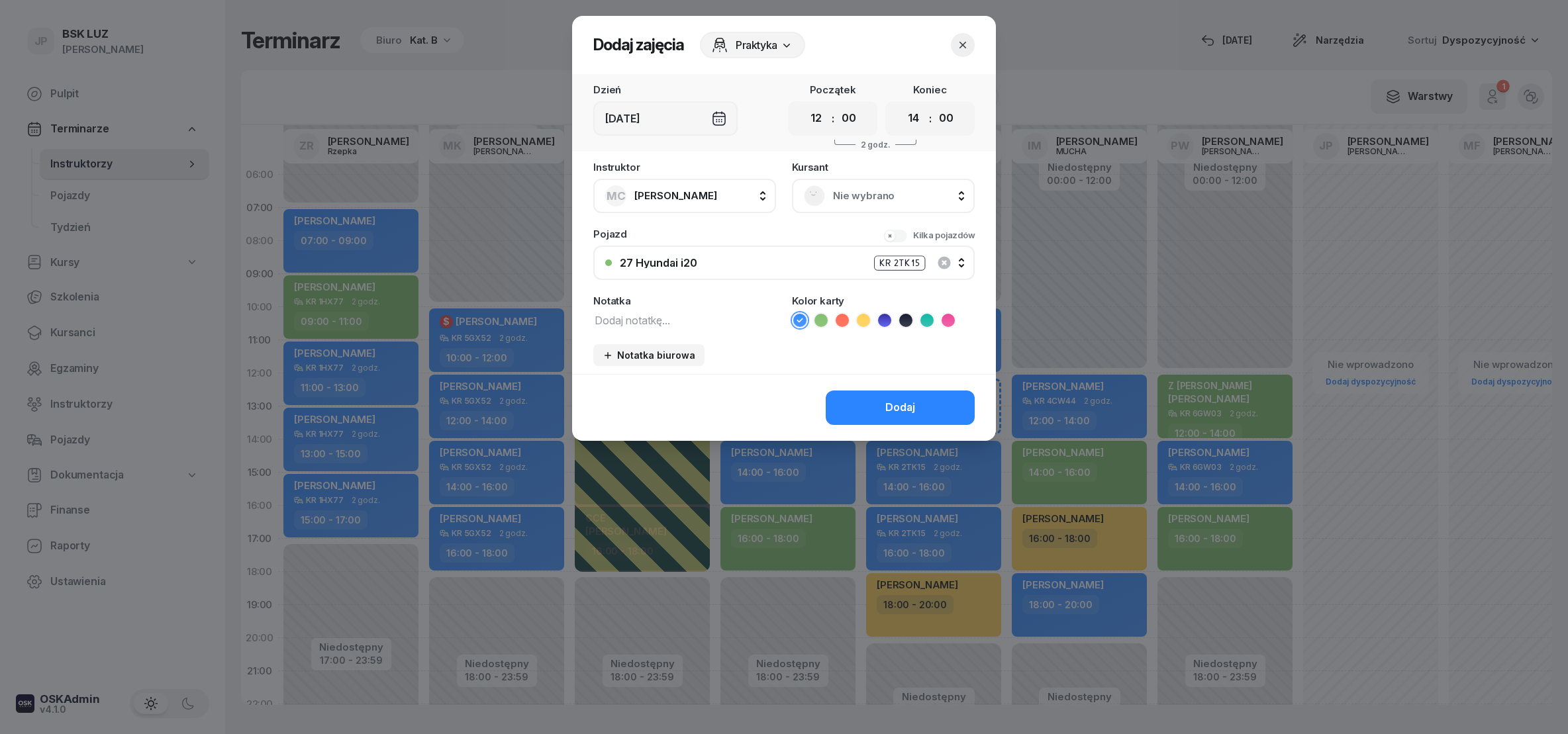
click at [815, 196] on rect at bounding box center [815, 196] width 29 height 29
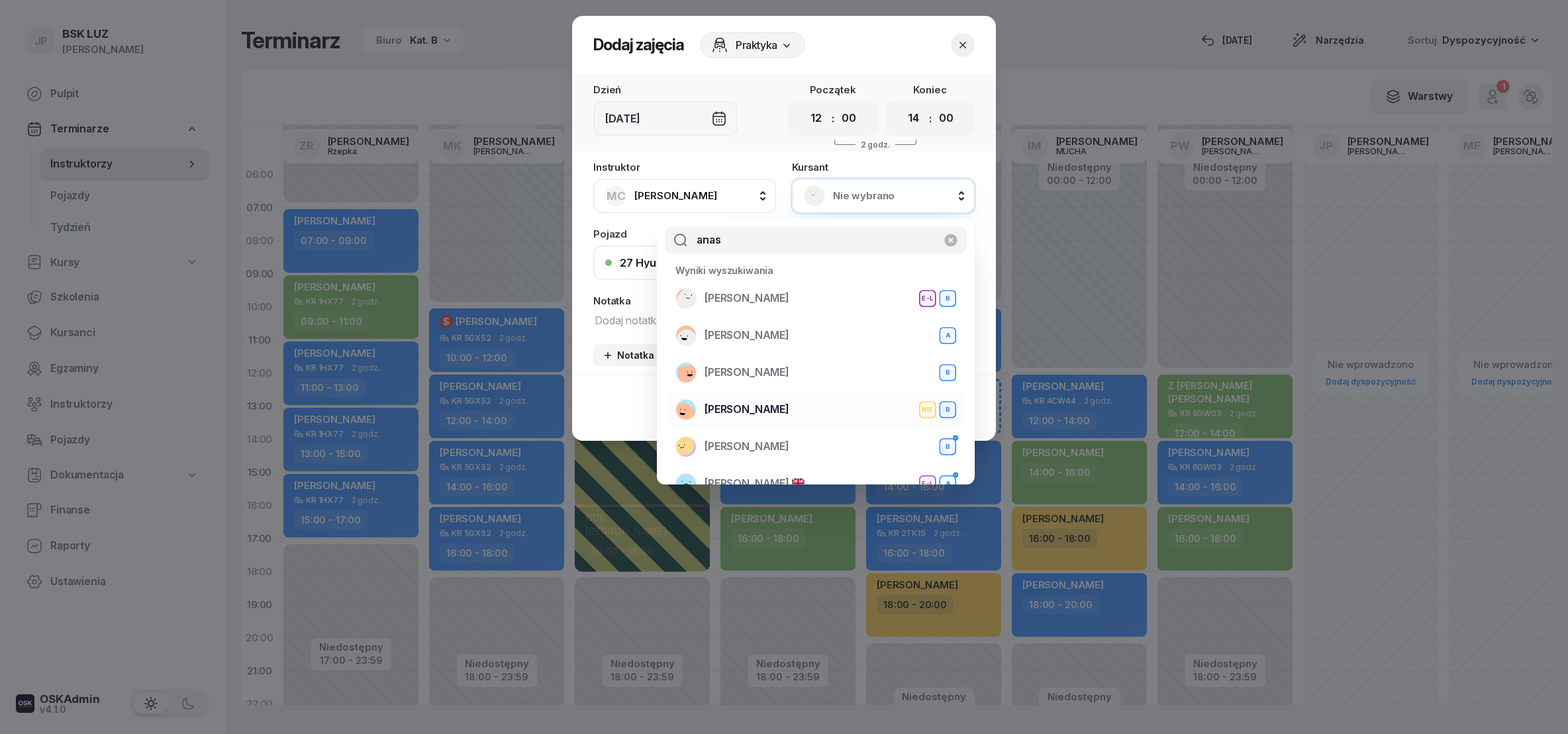
type input "anas"
click at [770, 407] on span "[PERSON_NAME]" at bounding box center [747, 409] width 85 height 17
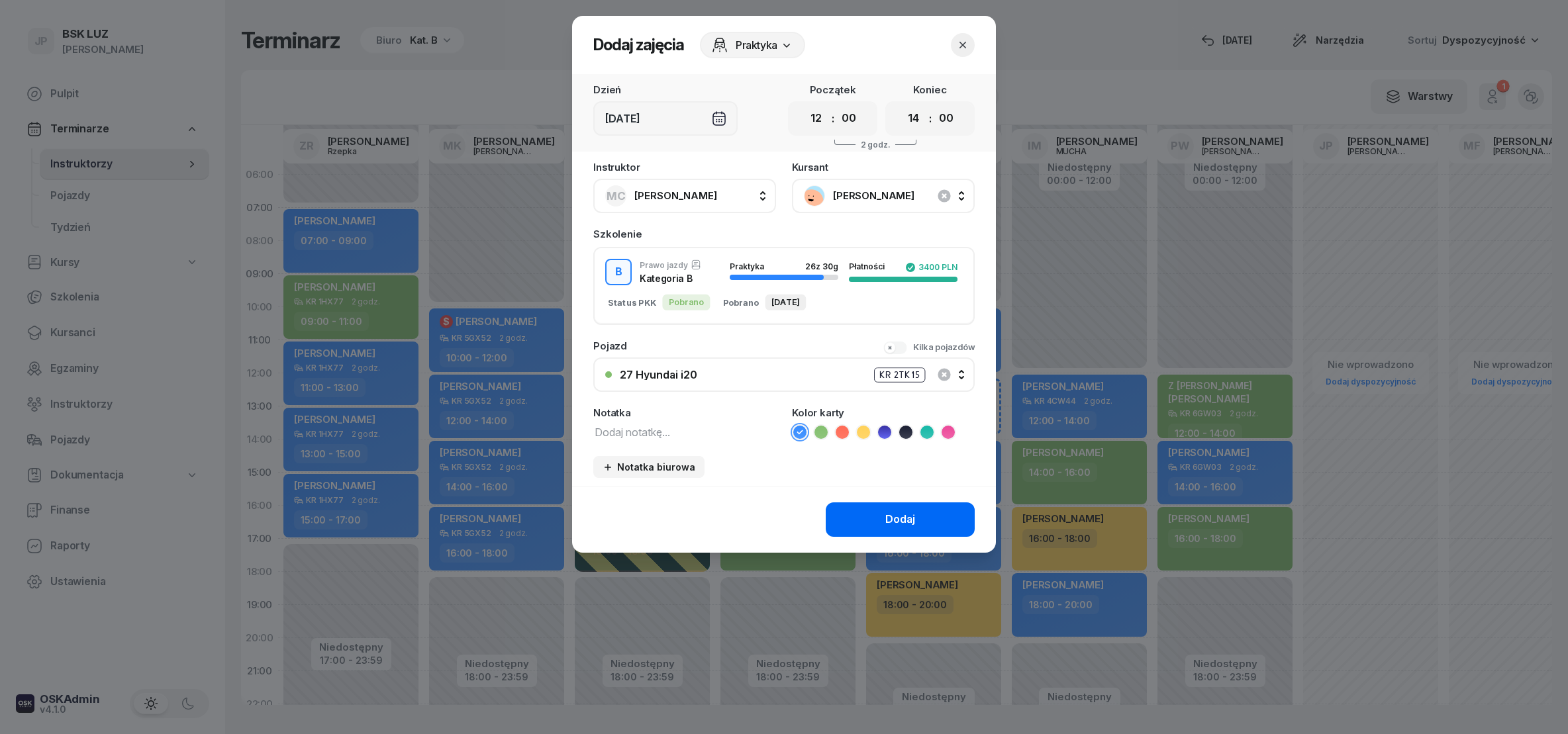
click at [875, 514] on button "Dodaj" at bounding box center [900, 520] width 149 height 35
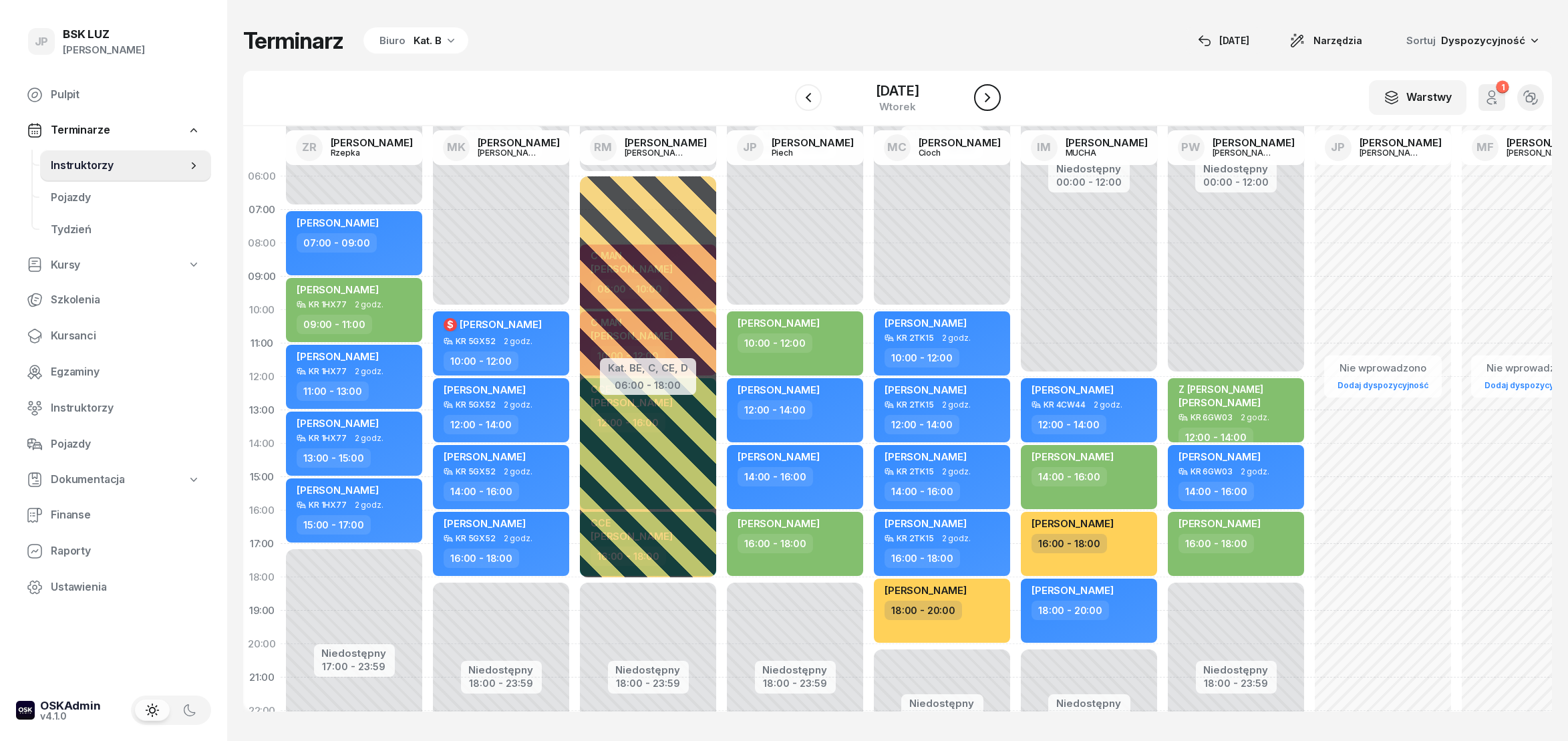
click at [993, 102] on icon "button" at bounding box center [987, 97] width 16 height 16
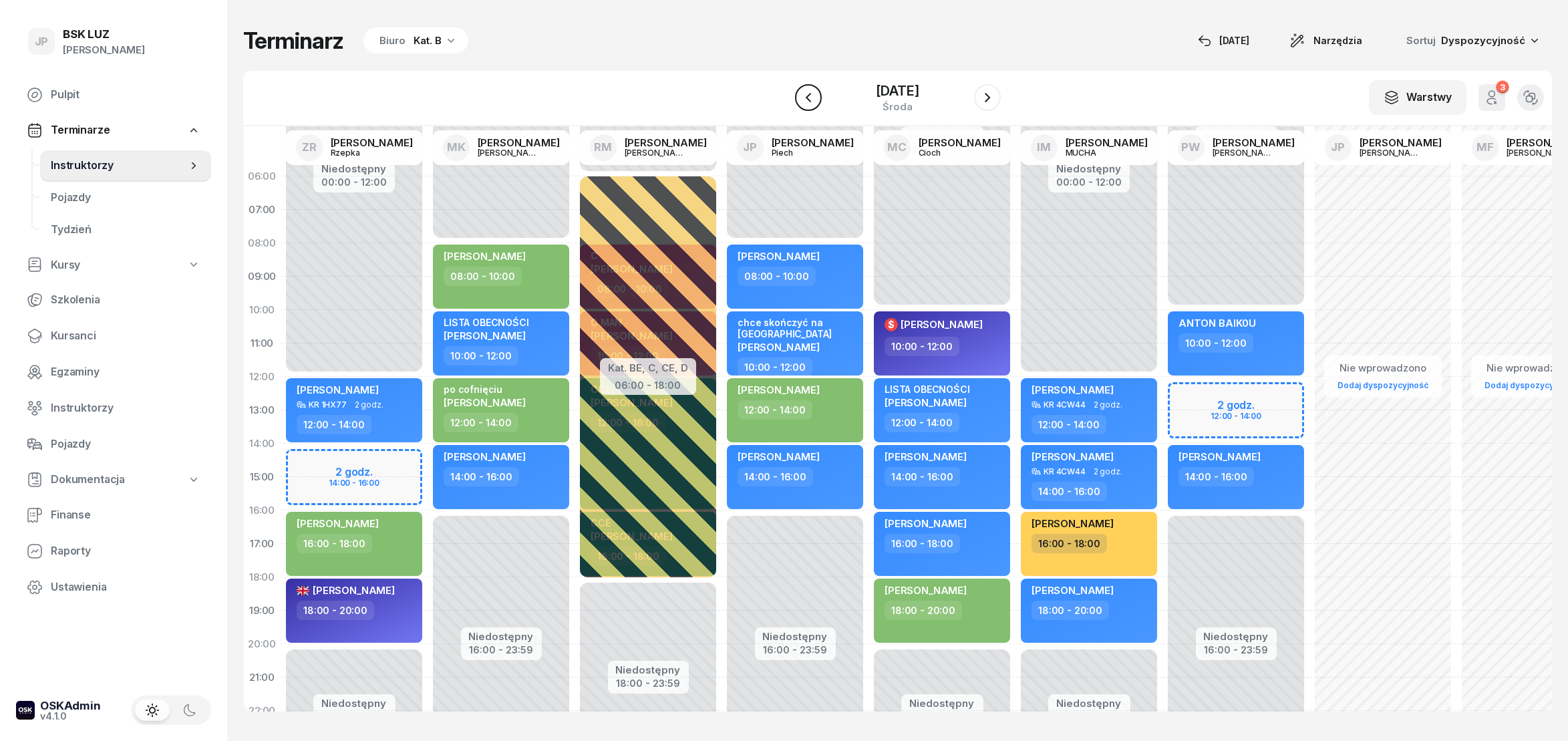
click at [801, 100] on icon "button" at bounding box center [809, 97] width 16 height 16
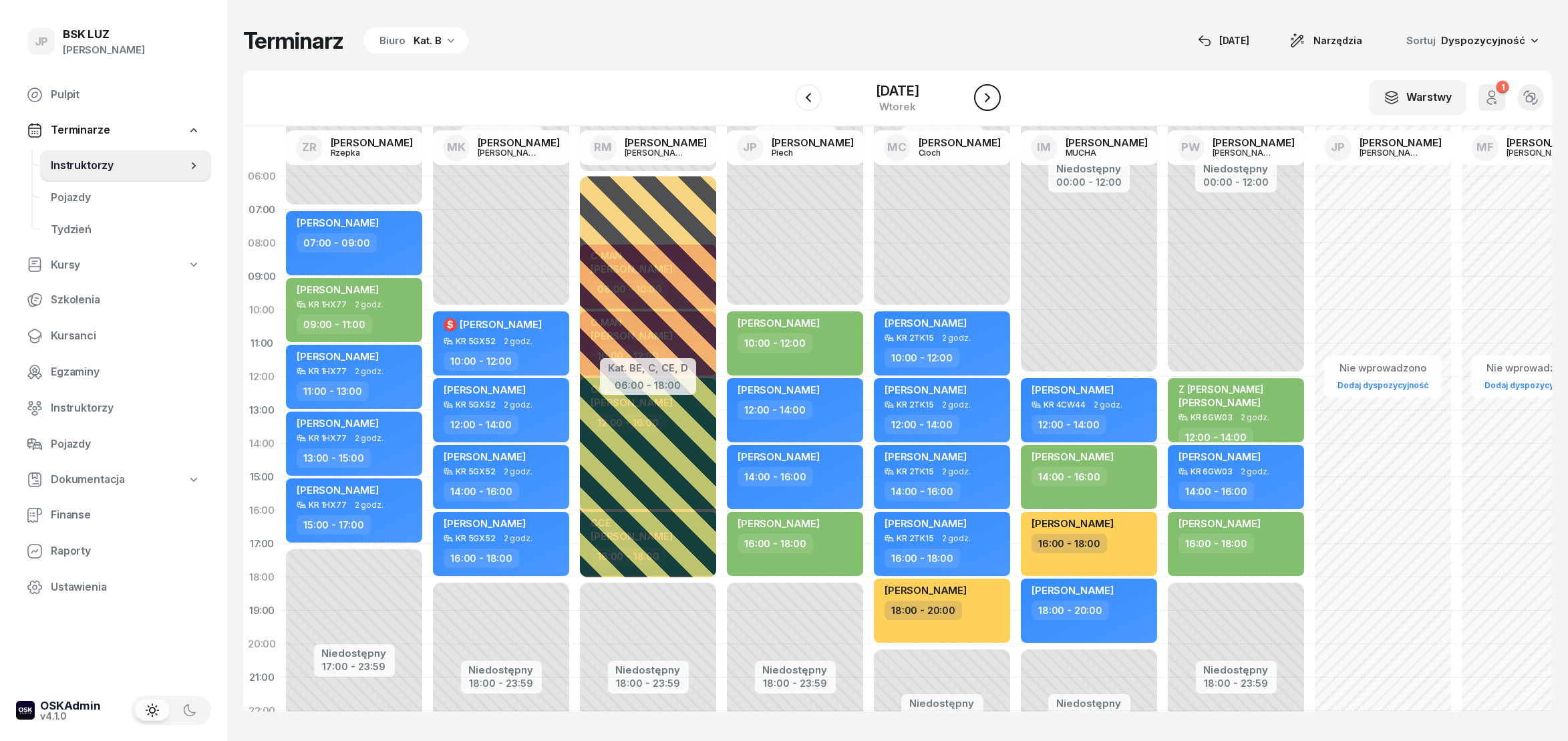
click at [995, 100] on icon "button" at bounding box center [987, 97] width 16 height 16
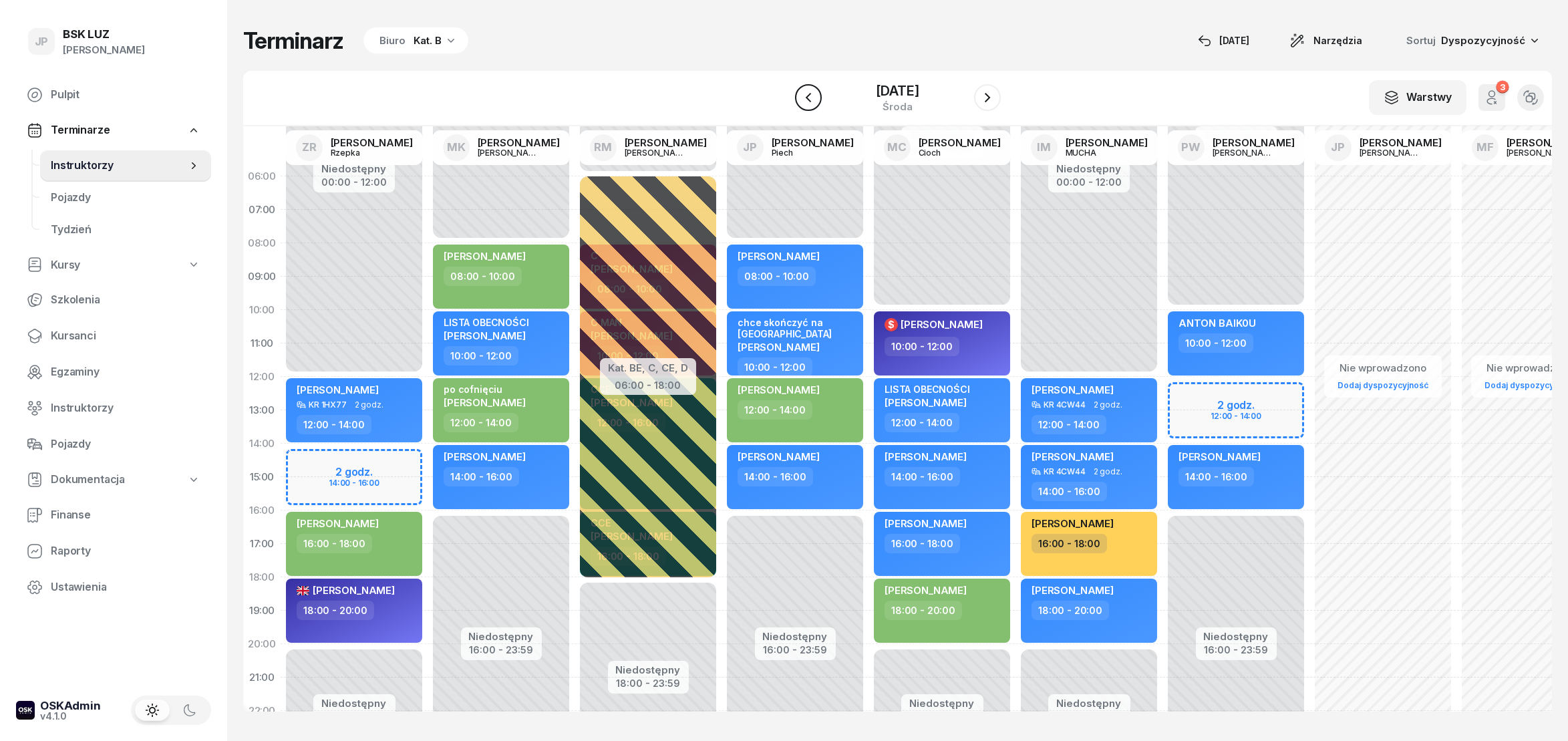
click at [801, 100] on icon "button" at bounding box center [809, 97] width 16 height 16
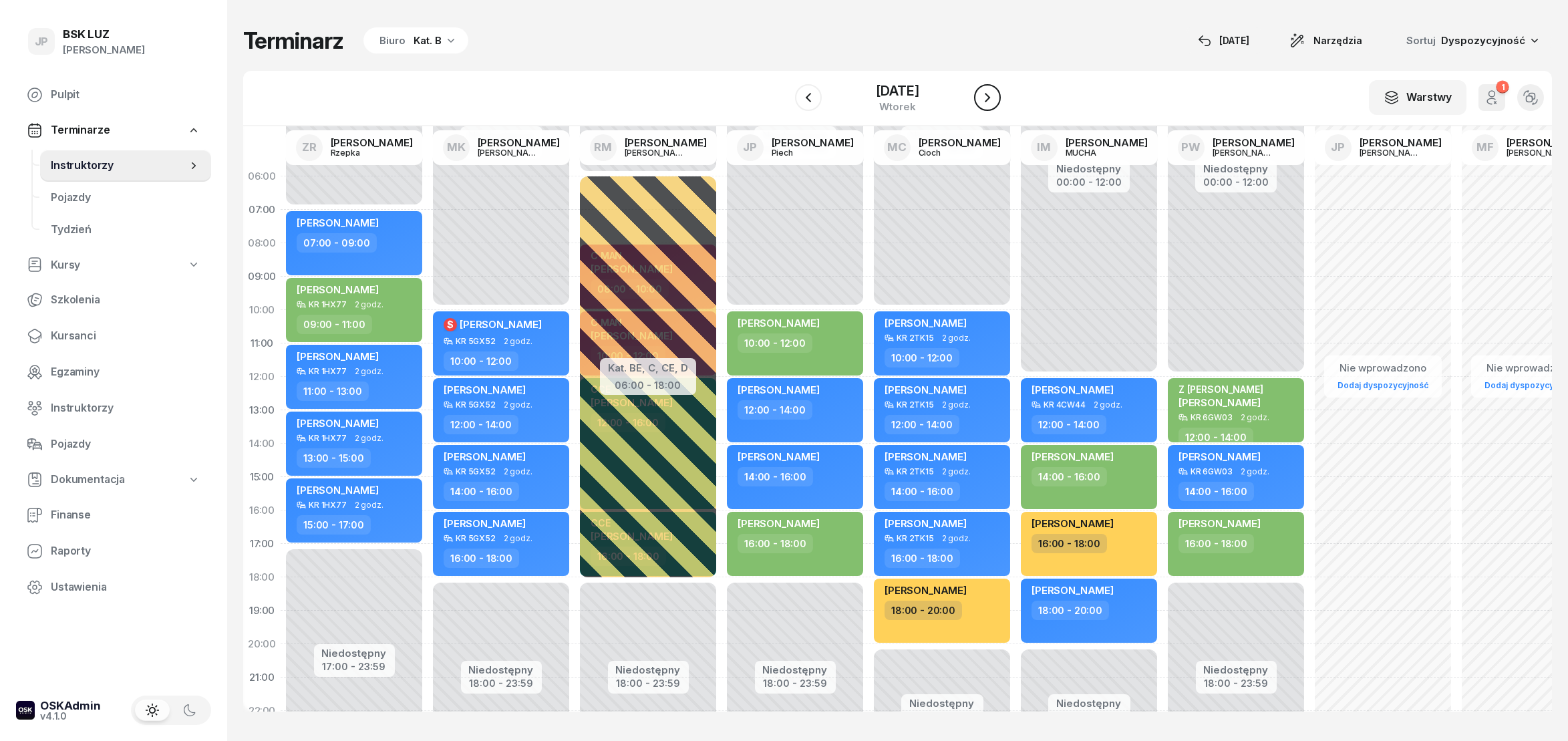
click at [995, 94] on icon "button" at bounding box center [987, 97] width 16 height 16
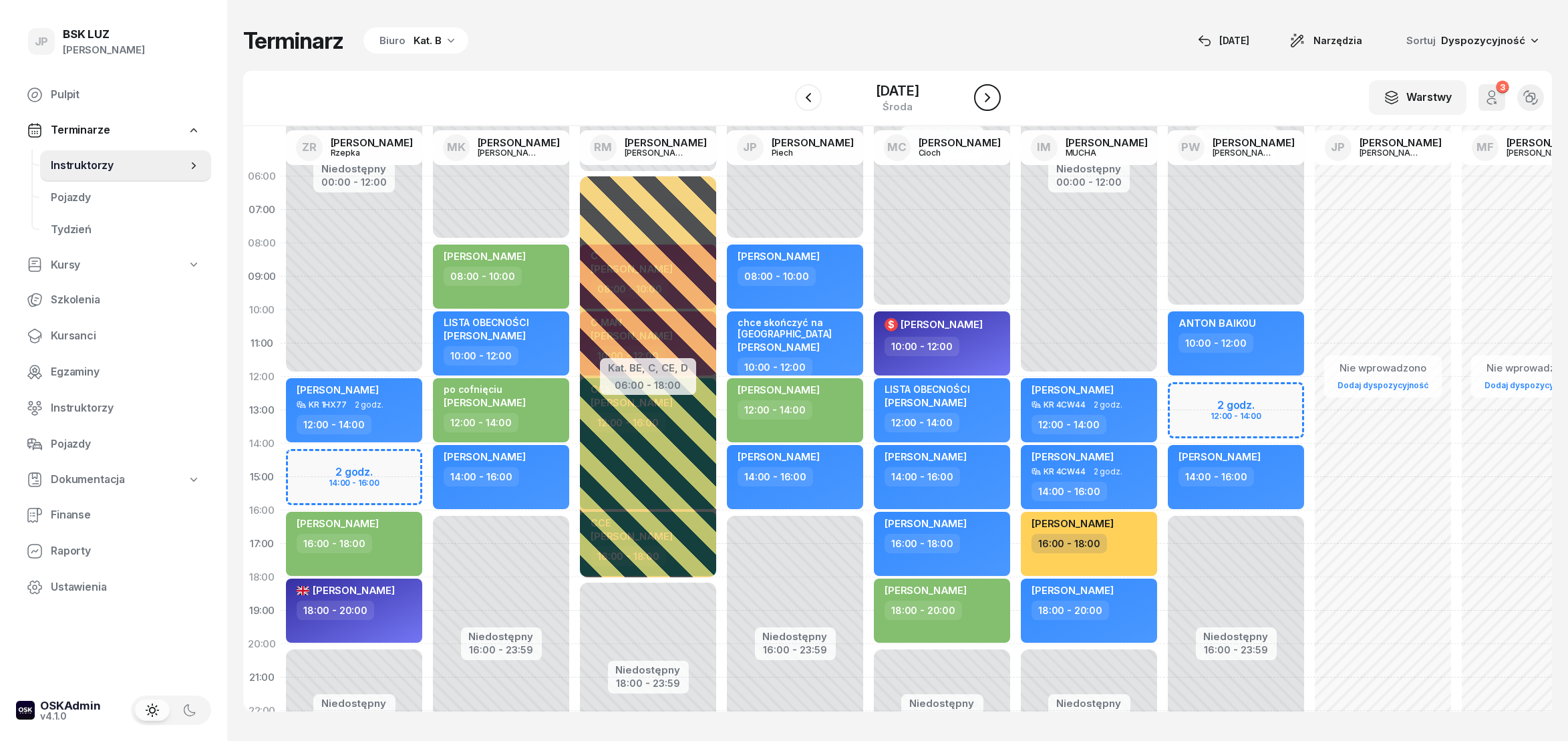
click at [990, 94] on icon "button" at bounding box center [987, 97] width 5 height 9
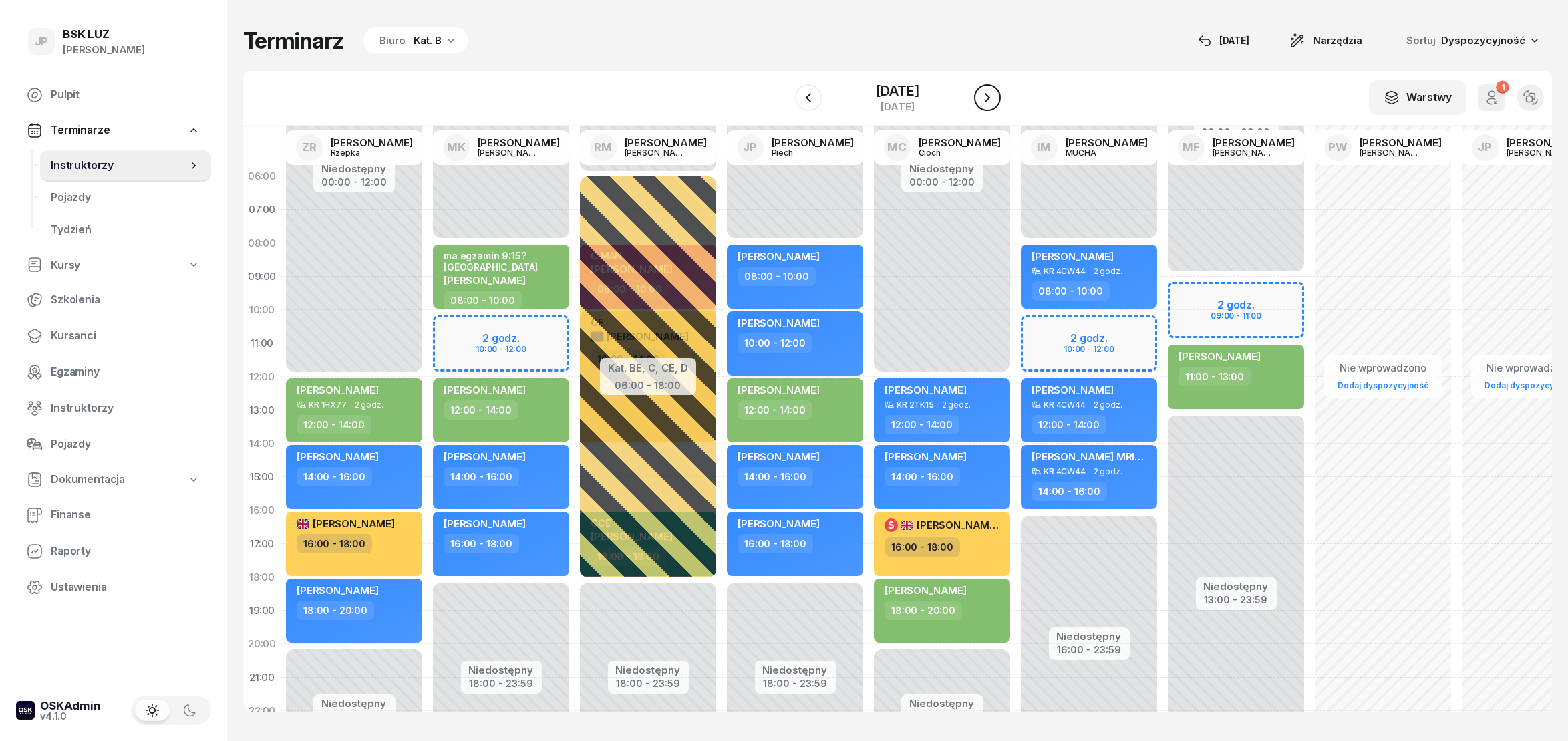
click at [990, 102] on button "button" at bounding box center [987, 97] width 27 height 27
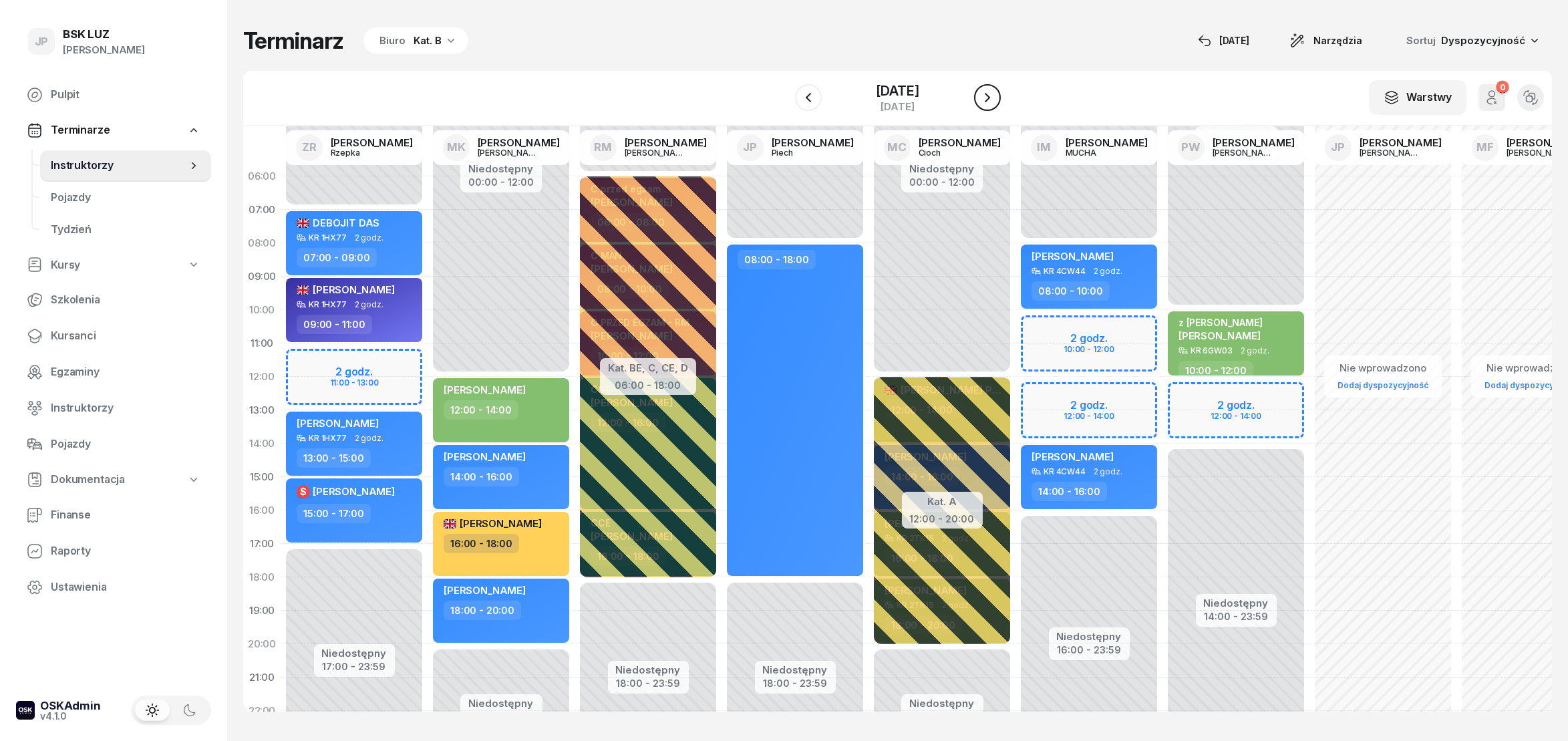
click at [995, 99] on icon "button" at bounding box center [987, 97] width 16 height 16
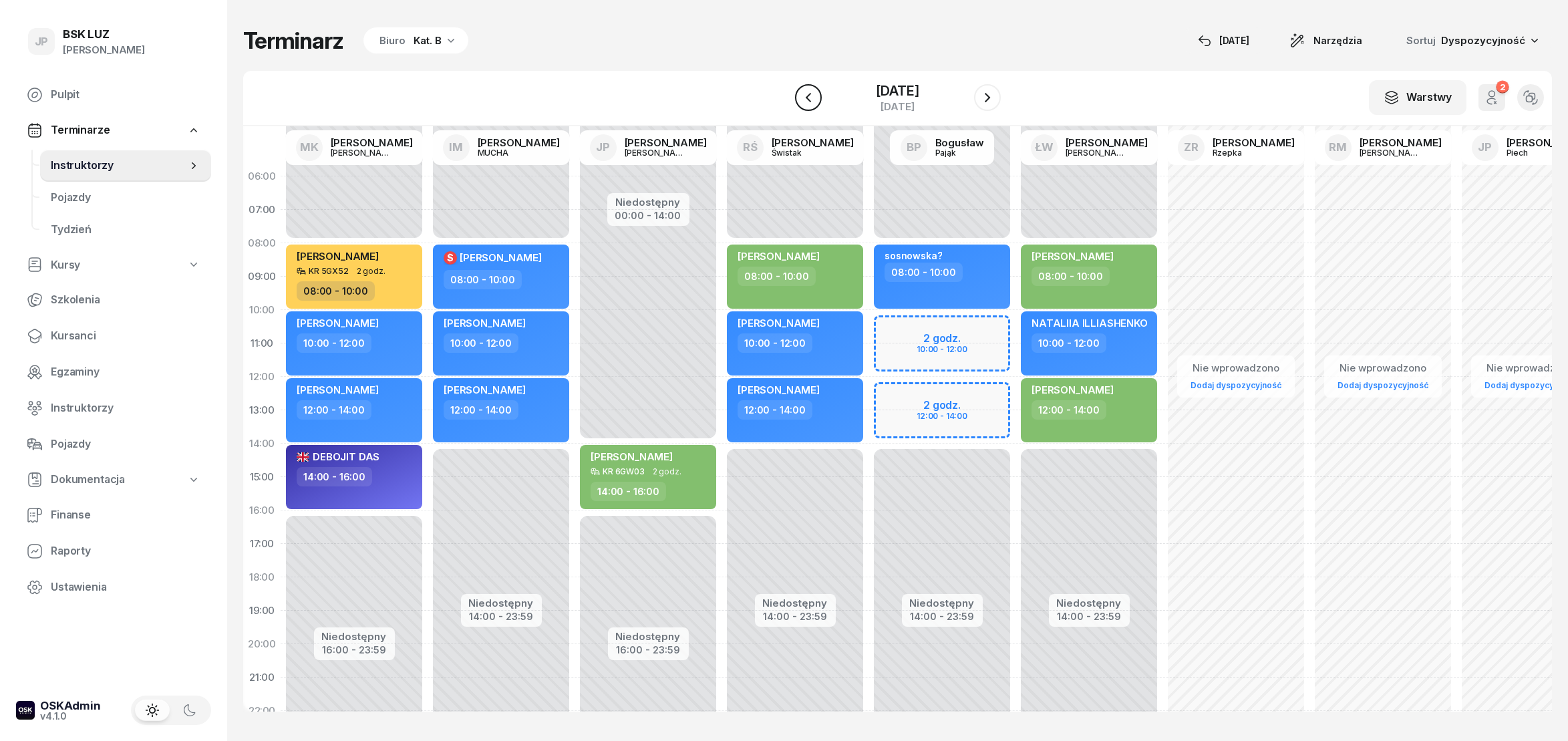
click at [805, 98] on icon "button" at bounding box center [807, 97] width 5 height 9
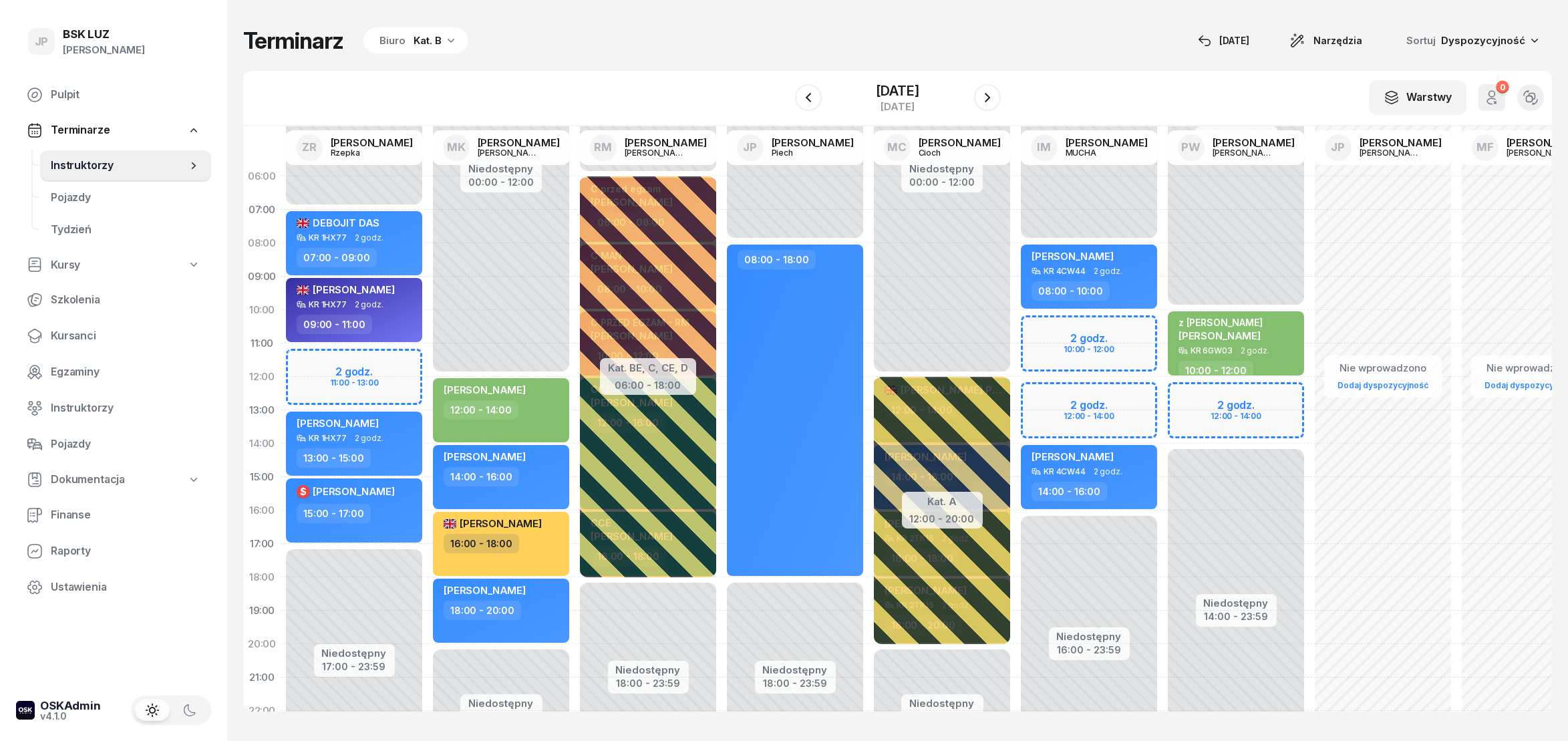
click at [1239, 410] on div "Niedostępny 00:00 - 10:00 Niedostępny 14:00 - 23:59 2 godz. 12:00 - 14:00 z [PE…" at bounding box center [1236, 477] width 147 height 635
select select "13"
select select "15"
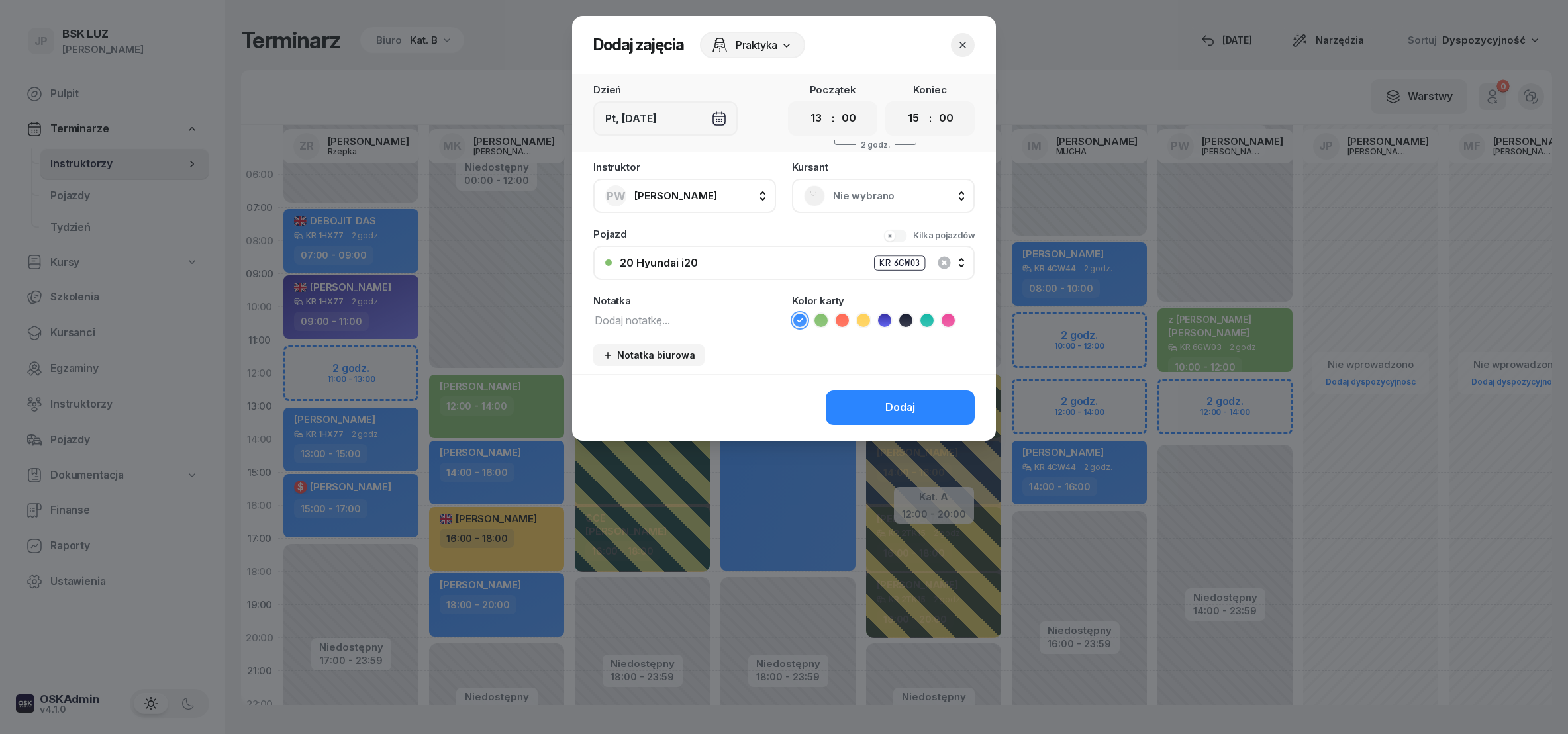
click at [813, 201] on rect at bounding box center [815, 196] width 29 height 29
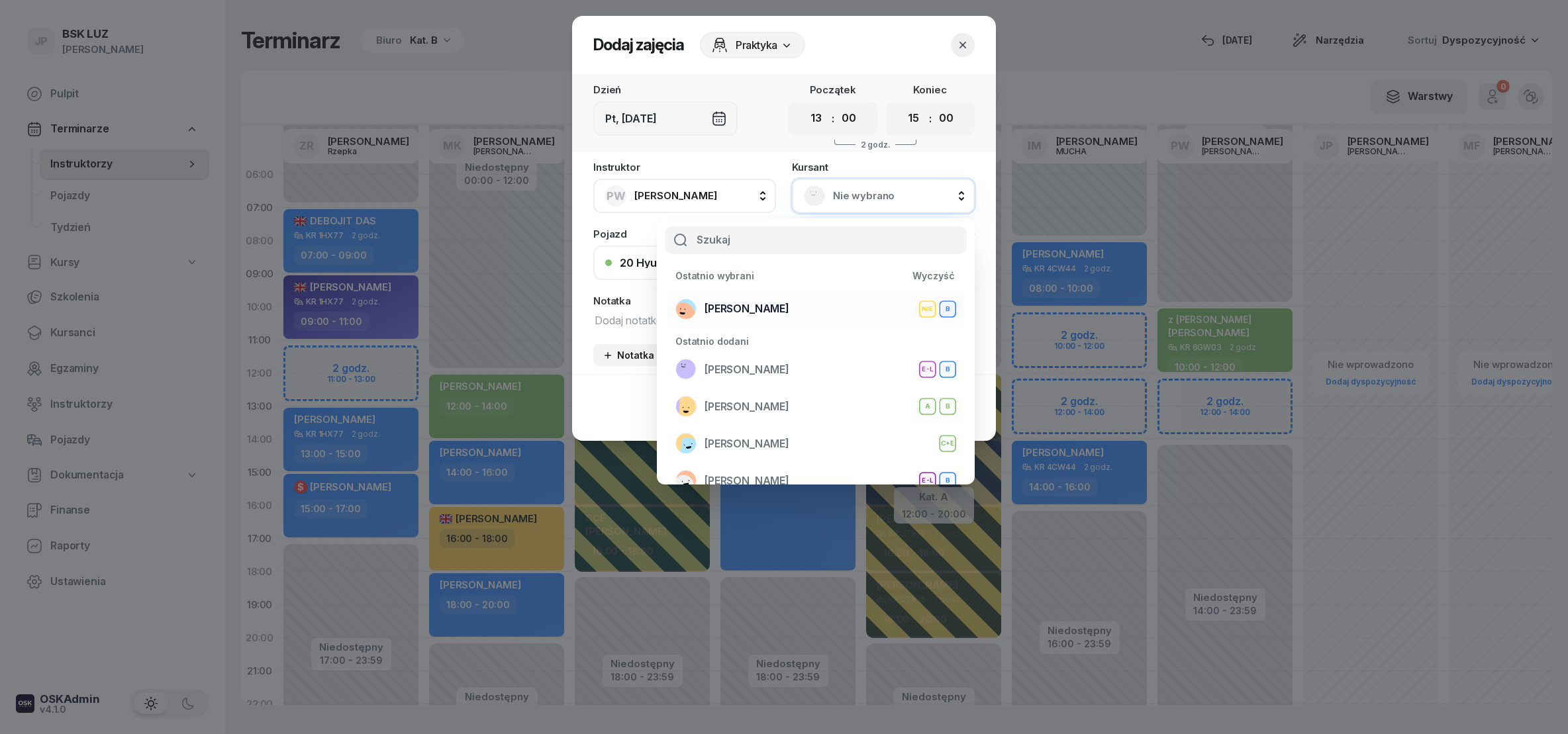
click at [770, 307] on span "[PERSON_NAME]" at bounding box center [747, 309] width 85 height 17
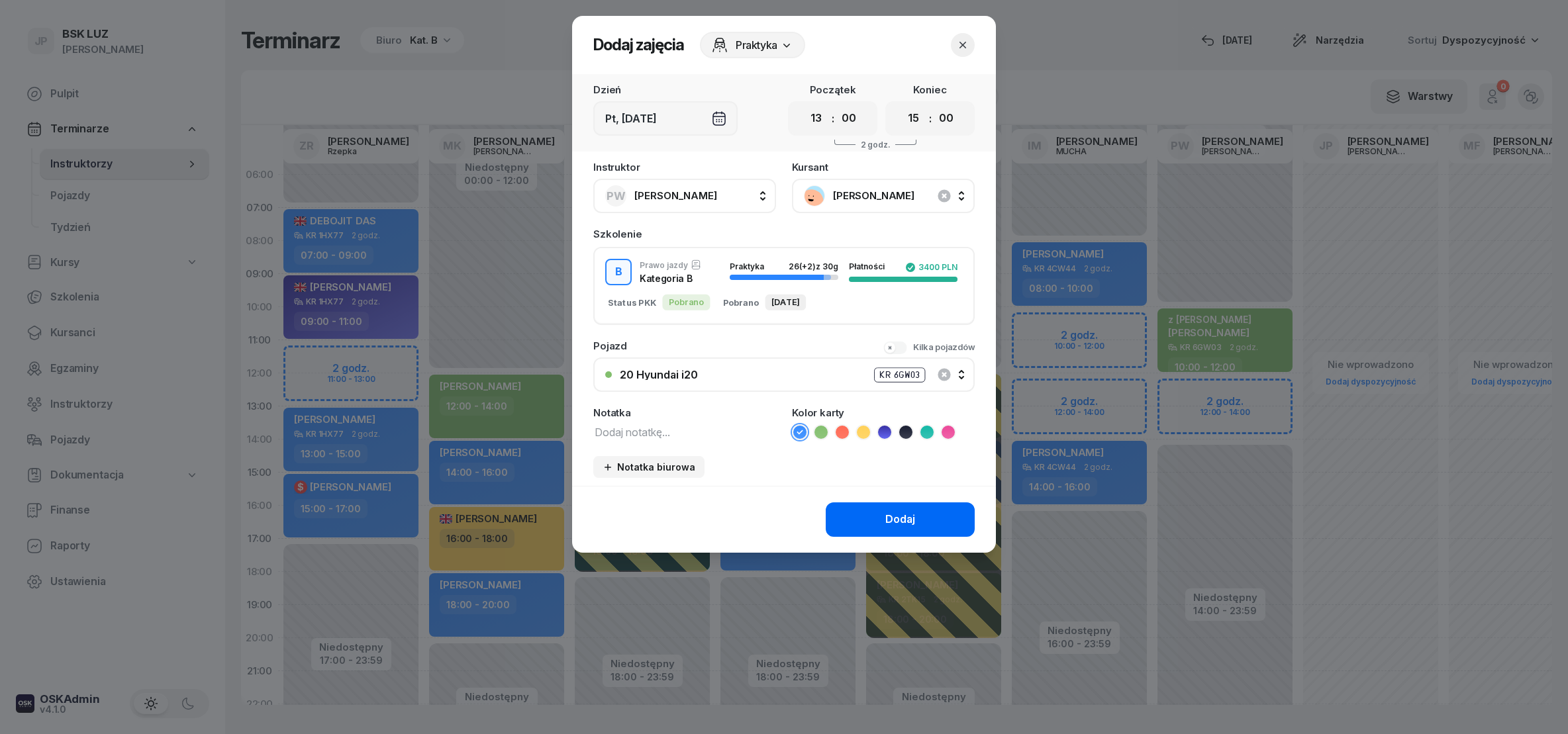
click at [877, 515] on button "Dodaj" at bounding box center [900, 520] width 149 height 35
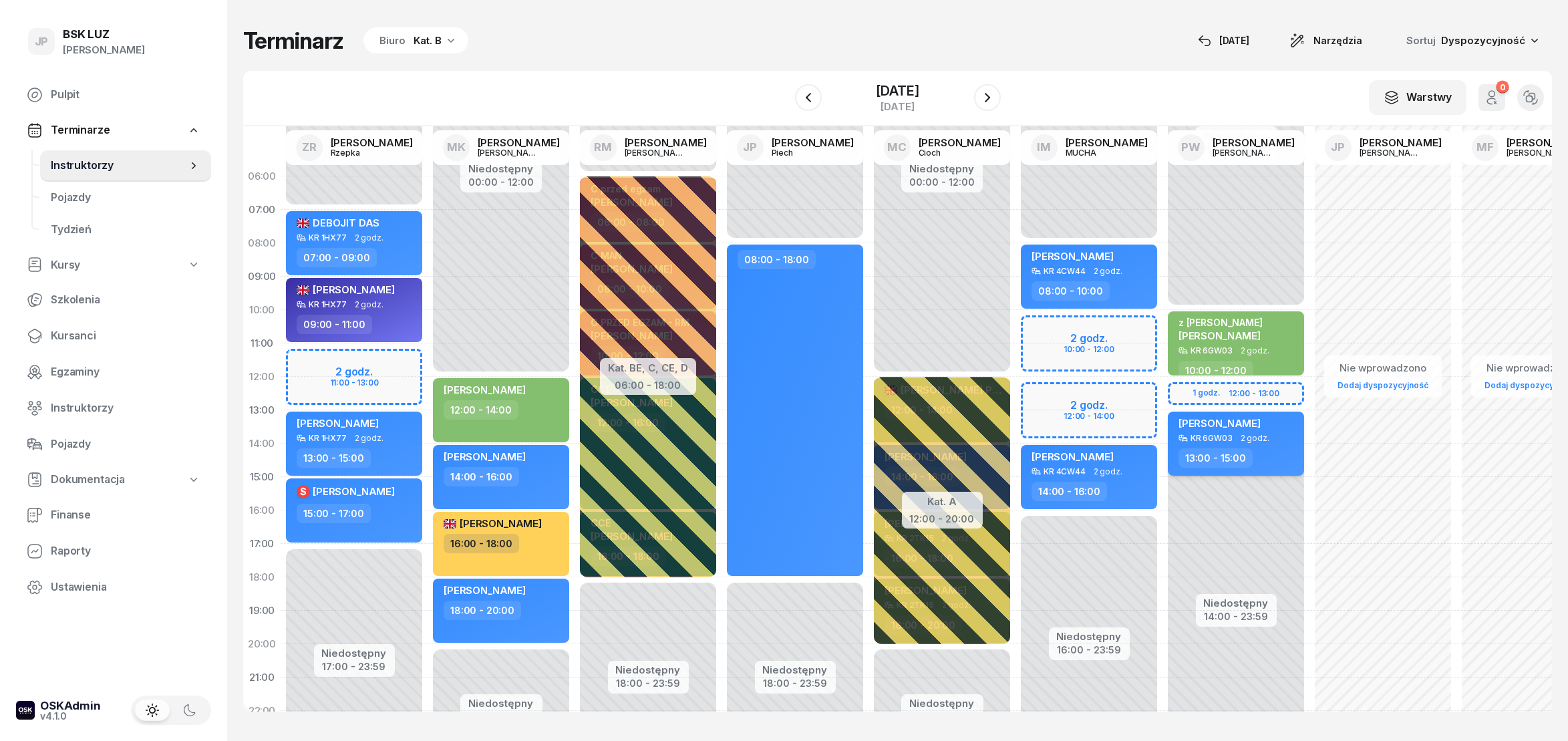
click at [1261, 431] on div "[PERSON_NAME]" at bounding box center [1219, 425] width 82 height 17
select select "13"
select select "15"
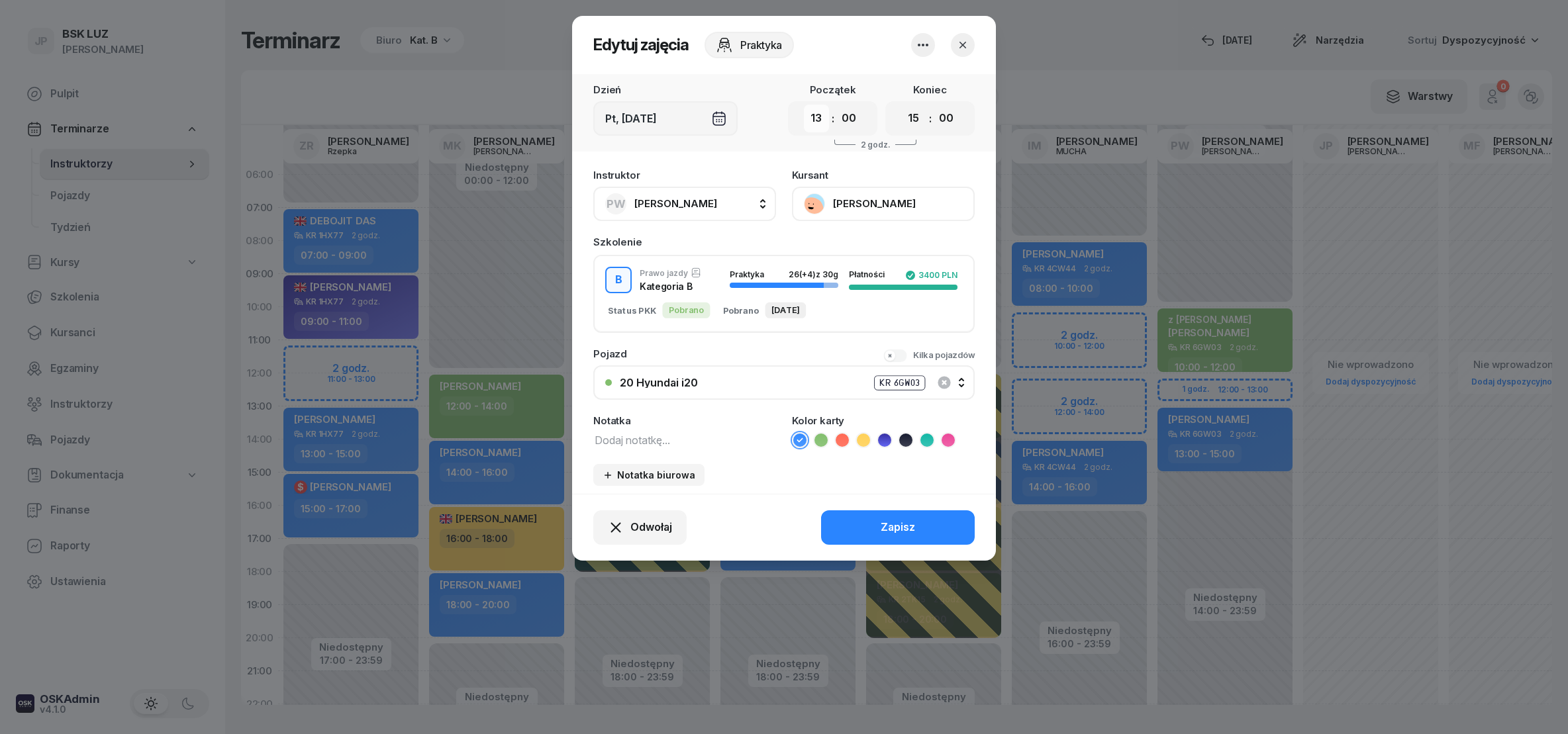
click at [821, 121] on select "00 01 02 03 04 05 06 07 08 09 10 11 12 13 14 15 16 17 18 19 20 21 22 23" at bounding box center [816, 118] width 25 height 28
select select "12"
click option "12" at bounding box center [0, 0] width 0 height 0
select select "14"
click option "14" at bounding box center [0, 0] width 0 height 0
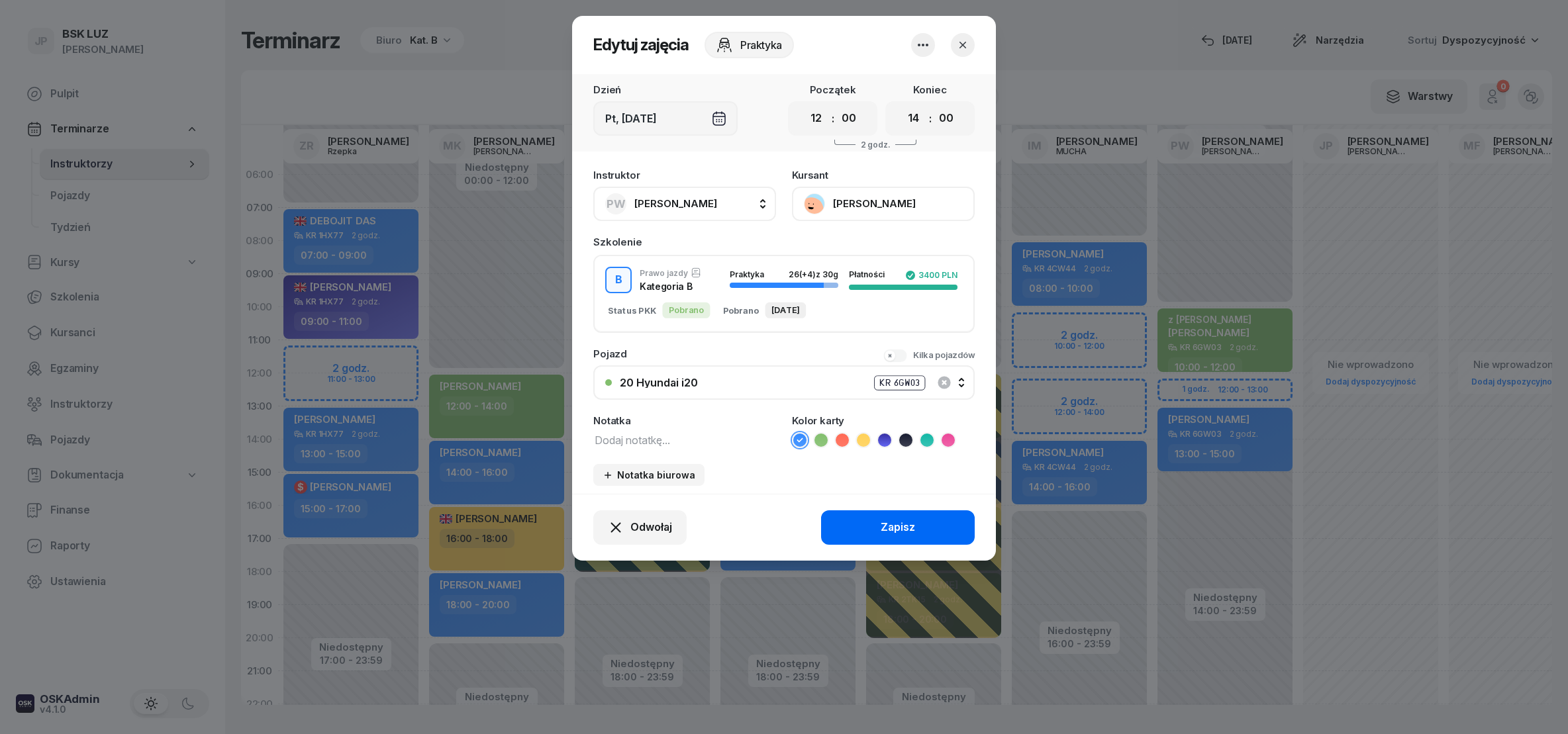
click at [905, 525] on div "Zapisz" at bounding box center [898, 527] width 35 height 17
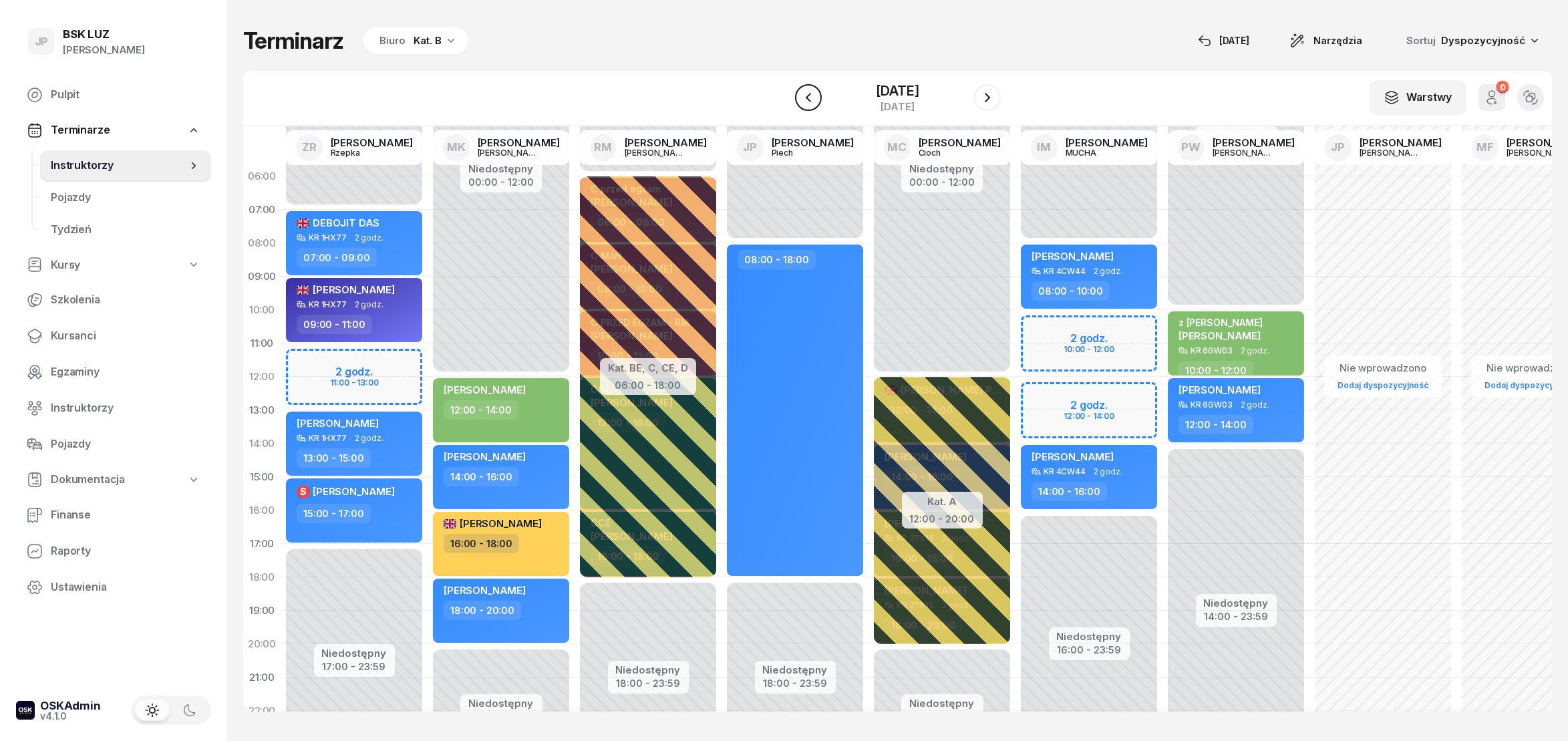
click at [801, 100] on icon "button" at bounding box center [809, 97] width 16 height 16
click at [805, 100] on icon "button" at bounding box center [807, 97] width 5 height 9
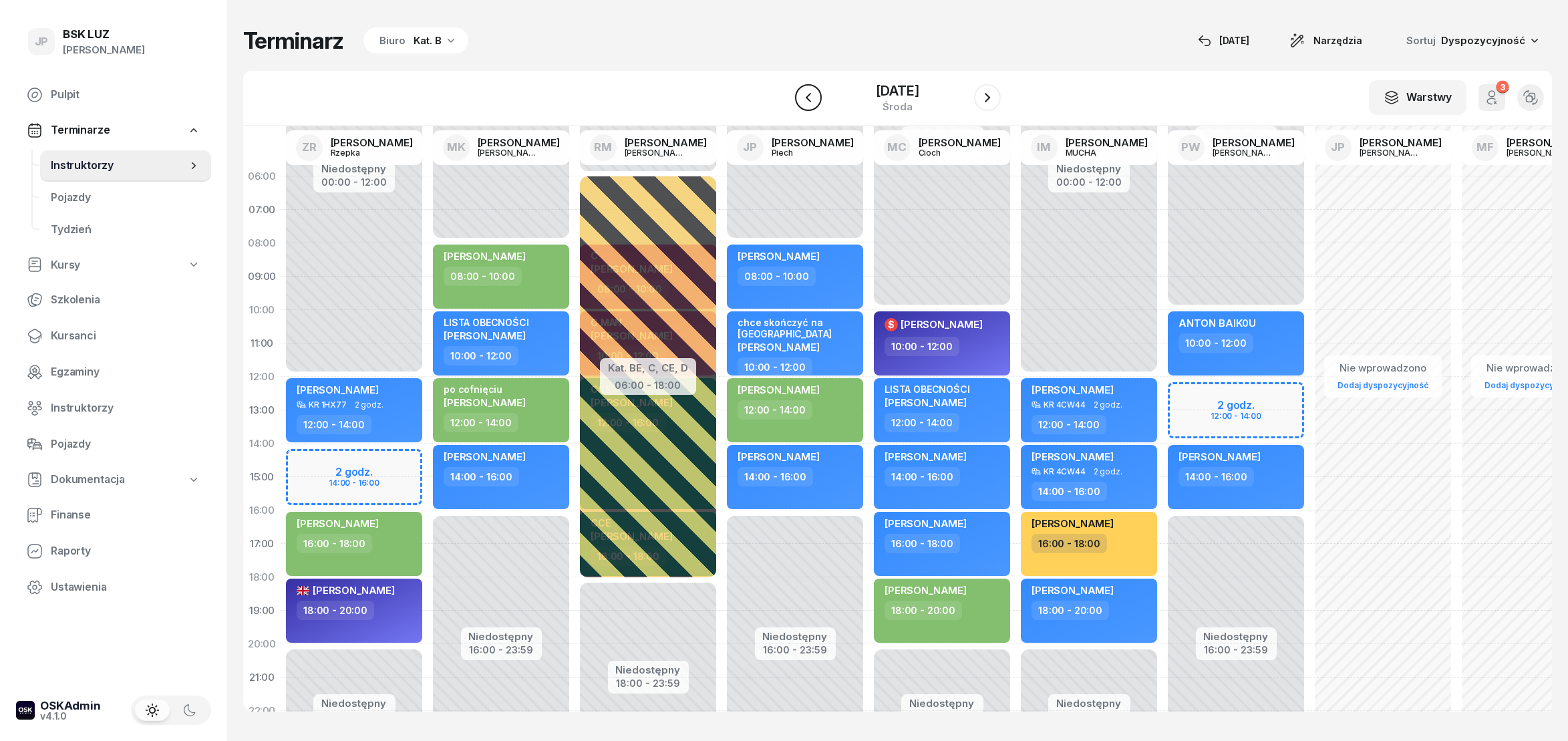
click at [805, 100] on icon "button" at bounding box center [807, 97] width 5 height 9
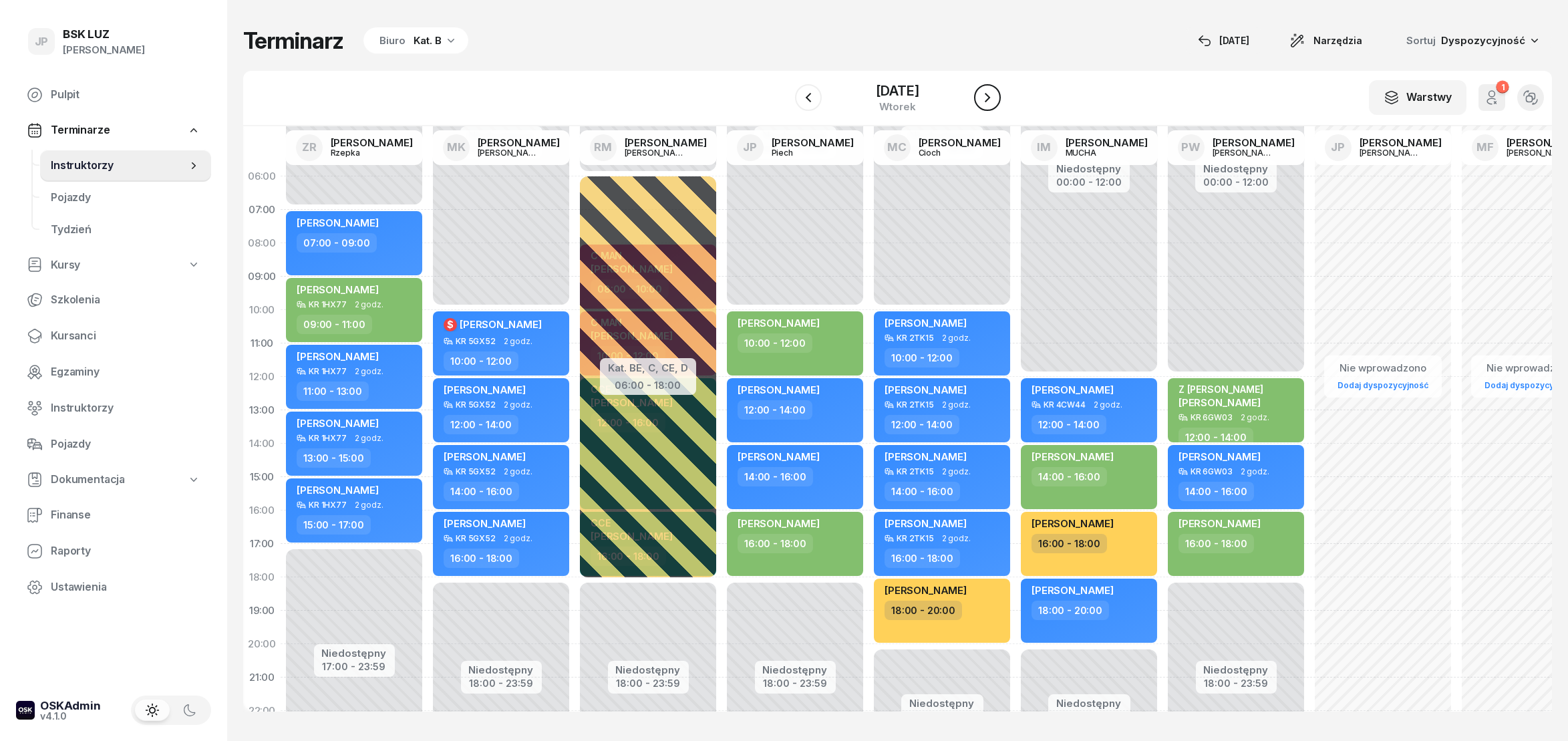
click at [995, 103] on icon "button" at bounding box center [987, 97] width 16 height 16
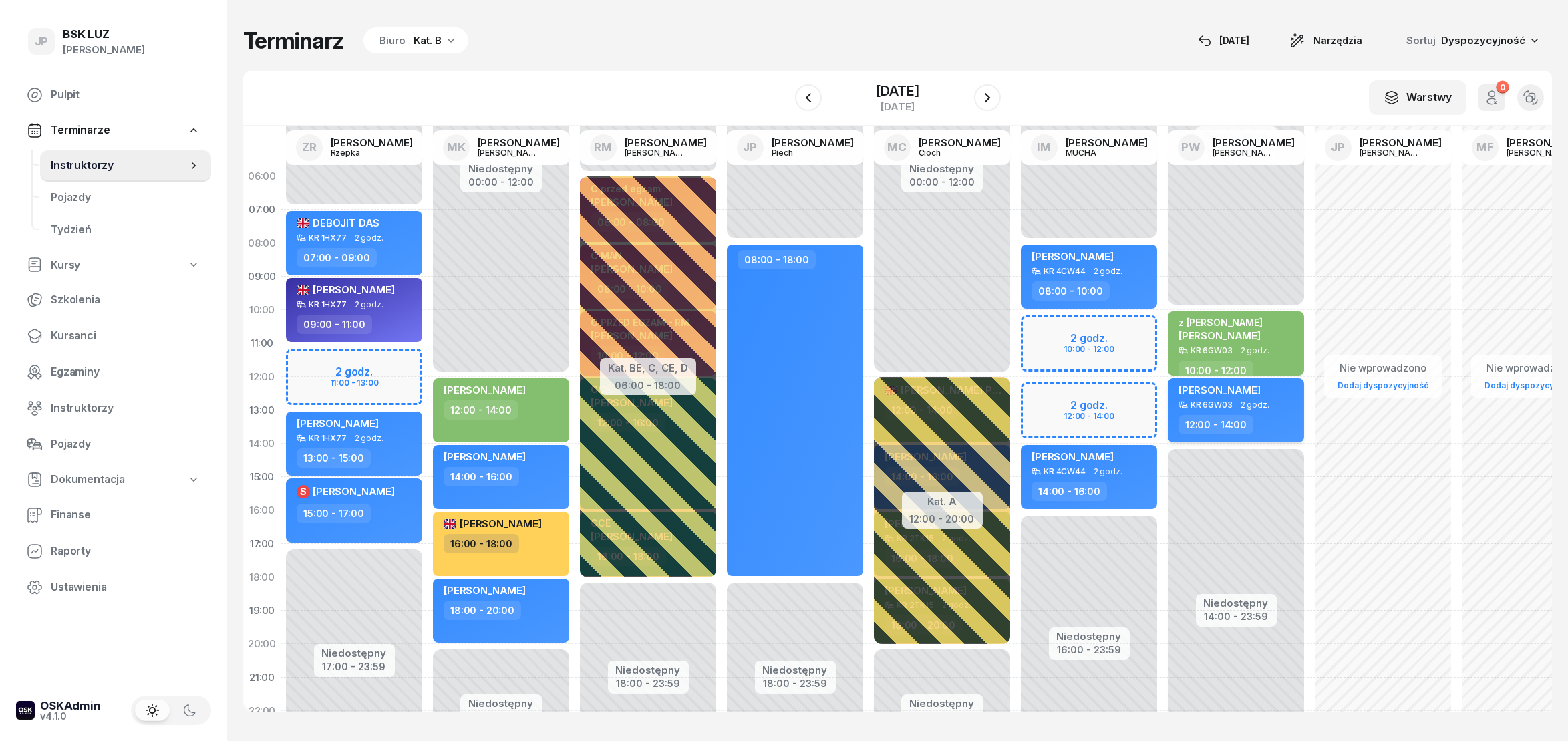
click at [1219, 394] on div "[PERSON_NAME]" at bounding box center [1219, 392] width 82 height 17
select select "12"
select select "14"
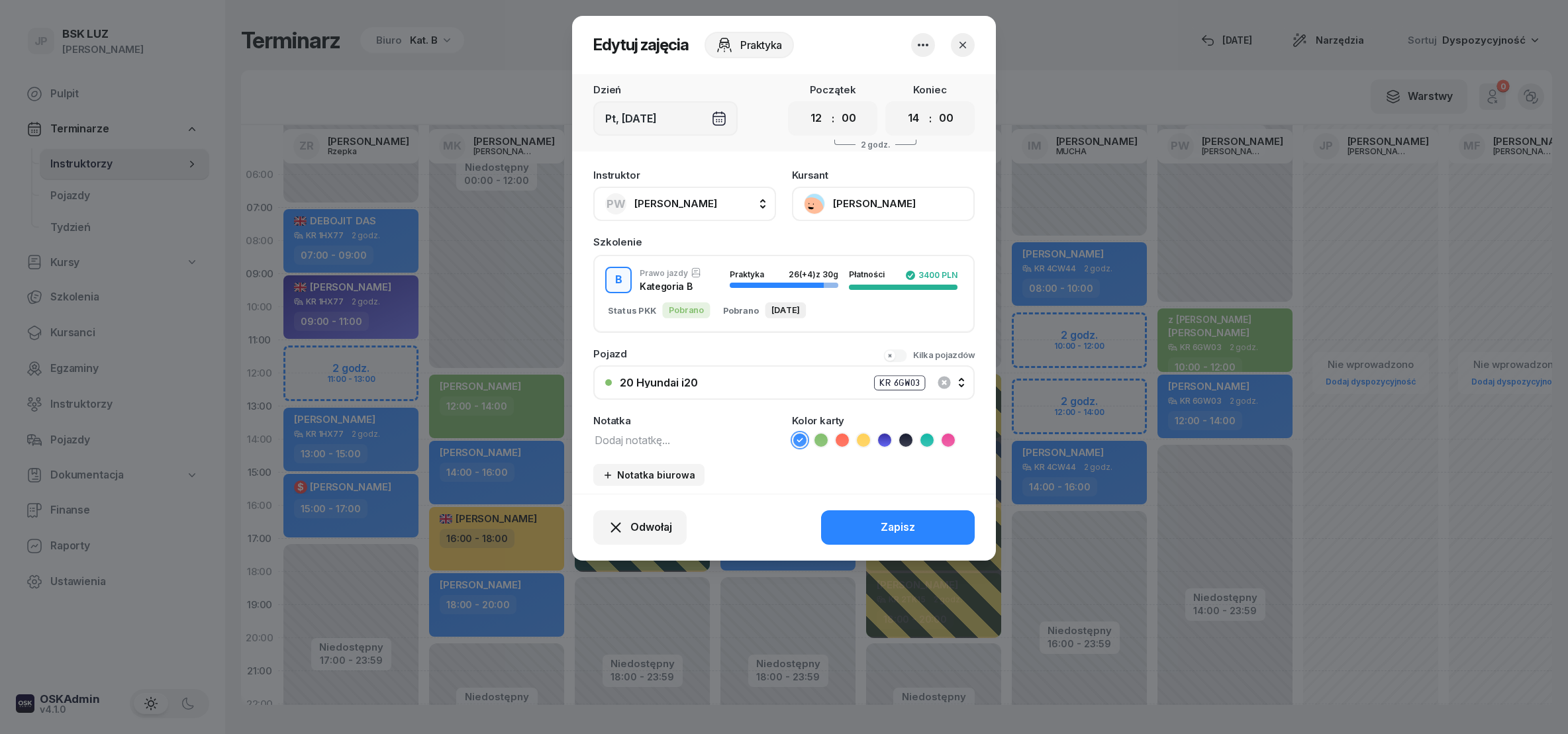
click at [813, 204] on button "[PERSON_NAME]" at bounding box center [883, 204] width 183 height 35
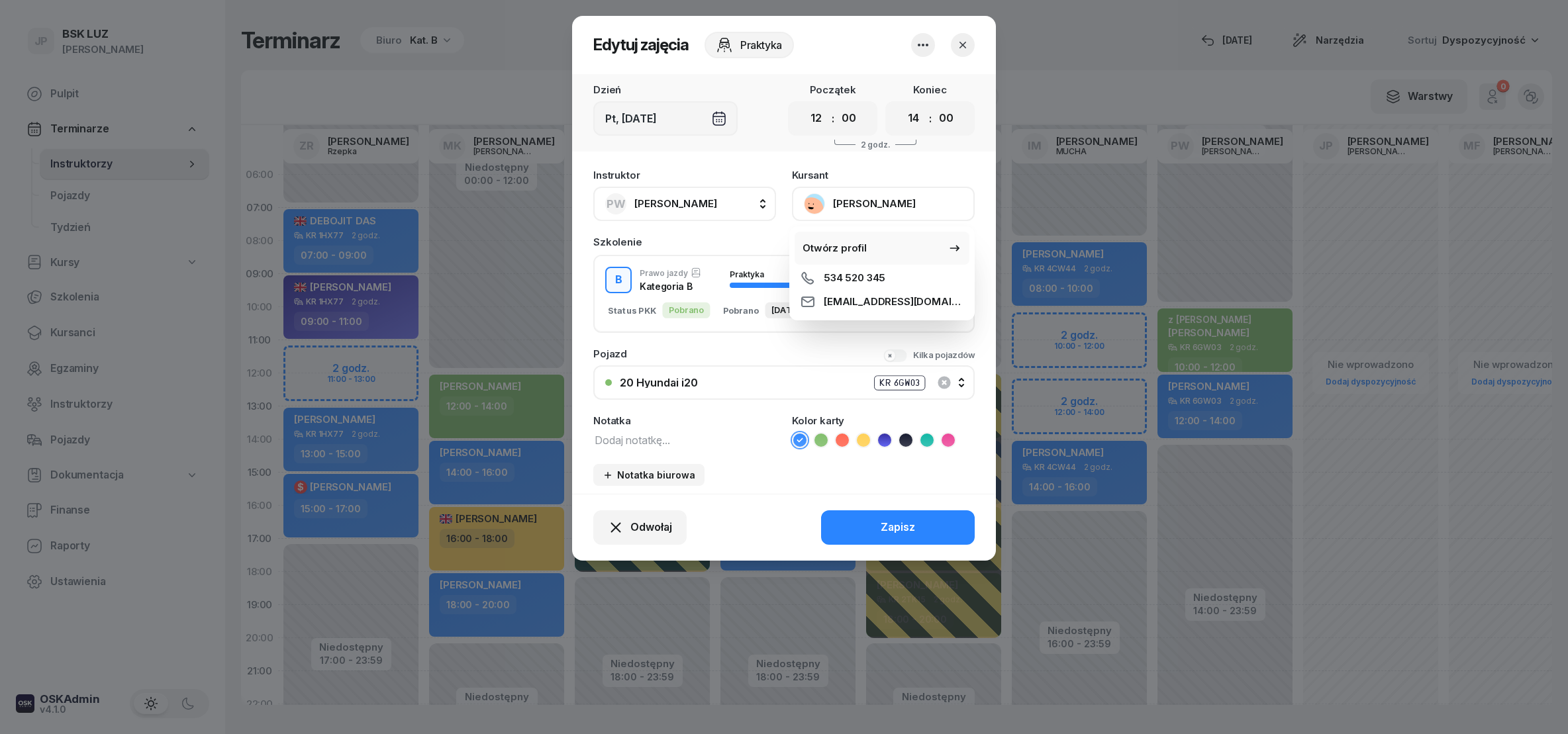
click at [839, 244] on div "Otwórz profil" at bounding box center [834, 248] width 64 height 17
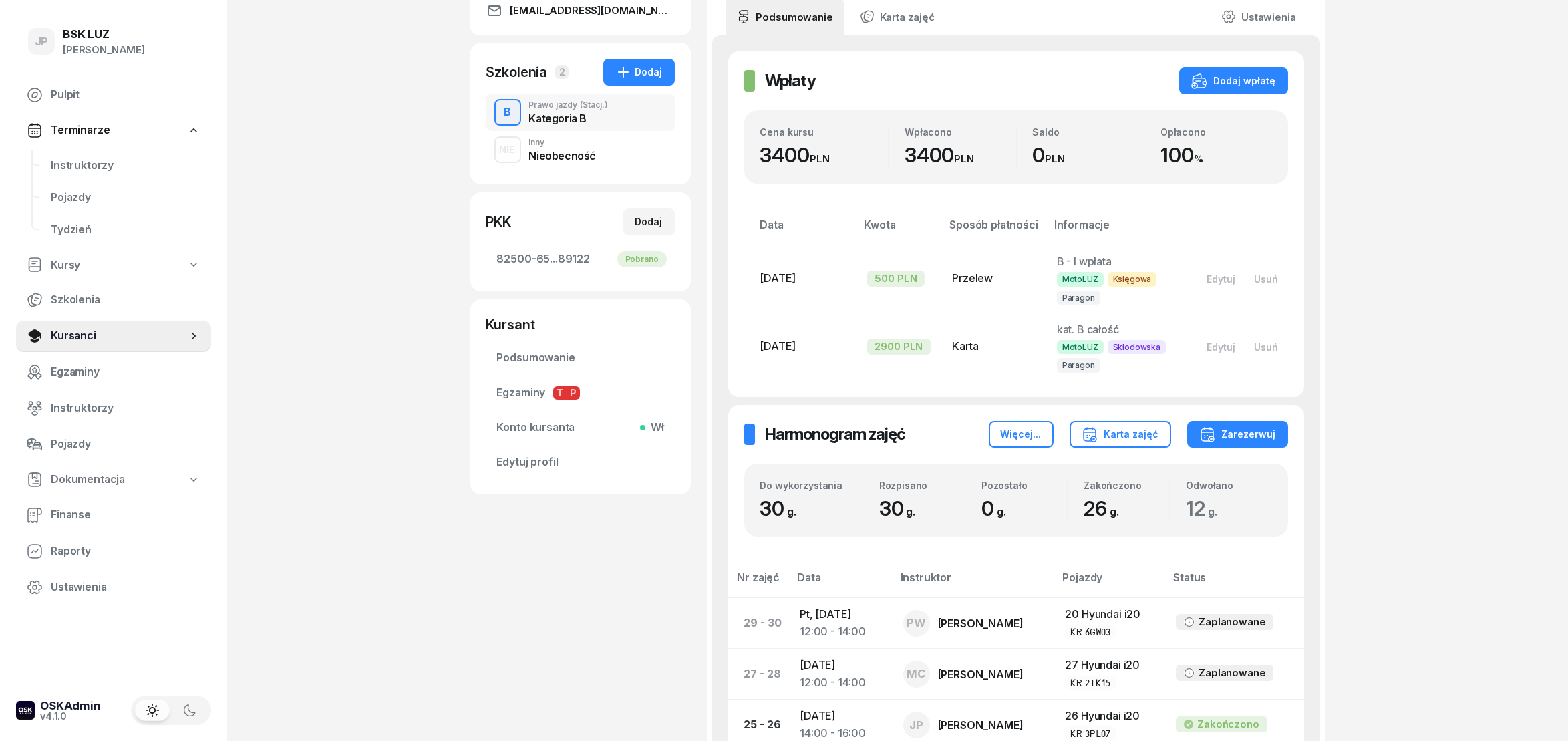
scroll to position [445, 0]
